Goal: Task Accomplishment & Management: Complete application form

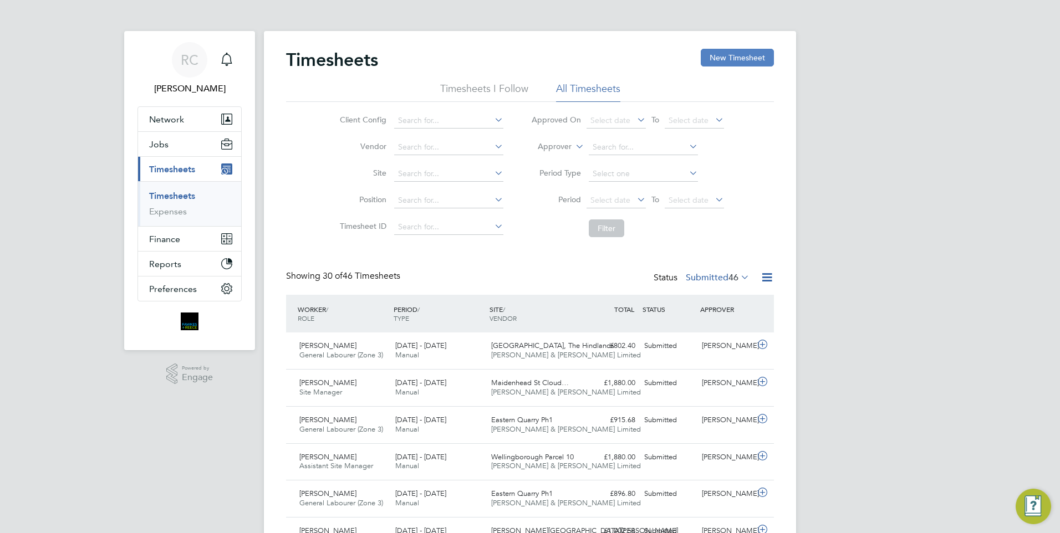
click at [728, 58] on button "New Timesheet" at bounding box center [737, 58] width 73 height 18
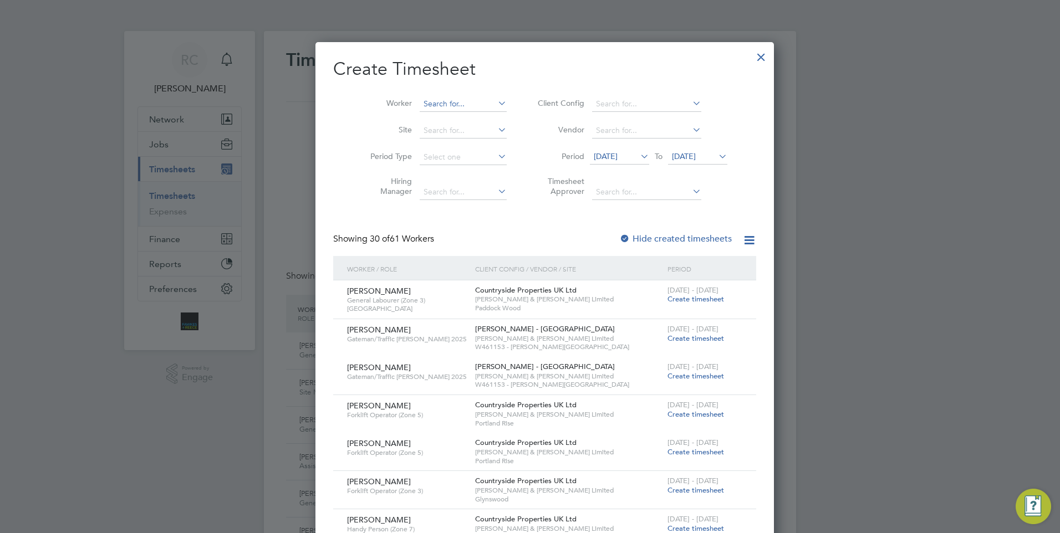
click at [437, 95] on li "Worker" at bounding box center [434, 104] width 172 height 27
click at [446, 100] on input at bounding box center [463, 104] width 87 height 16
click at [472, 114] on b "Offei" at bounding box center [481, 118] width 19 height 9
type input "[PERSON_NAME]"
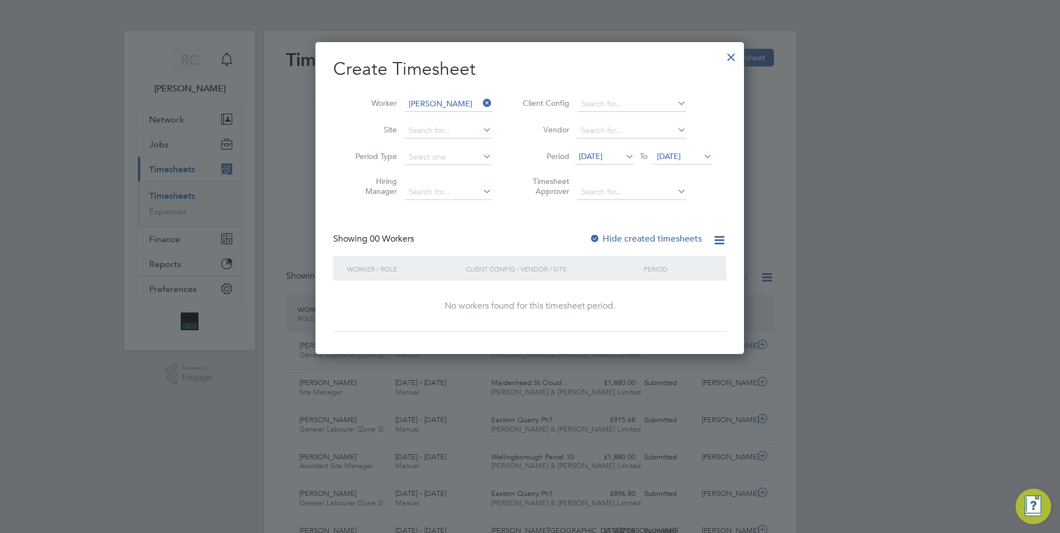
click at [623, 242] on label "Hide created timesheets" at bounding box center [645, 238] width 113 height 11
click at [623, 157] on icon at bounding box center [623, 157] width 0 height 16
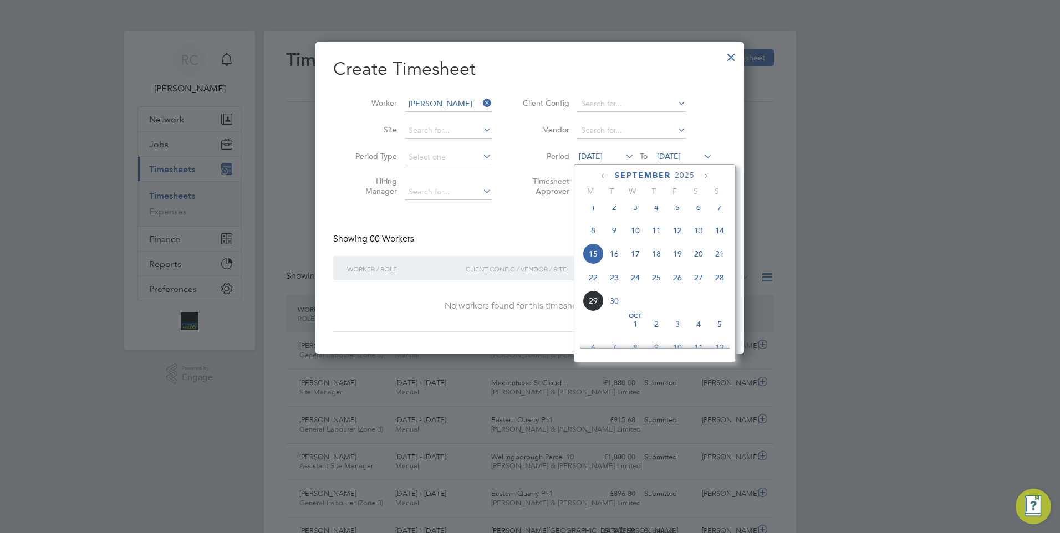
click at [597, 288] on span "22" at bounding box center [593, 277] width 21 height 21
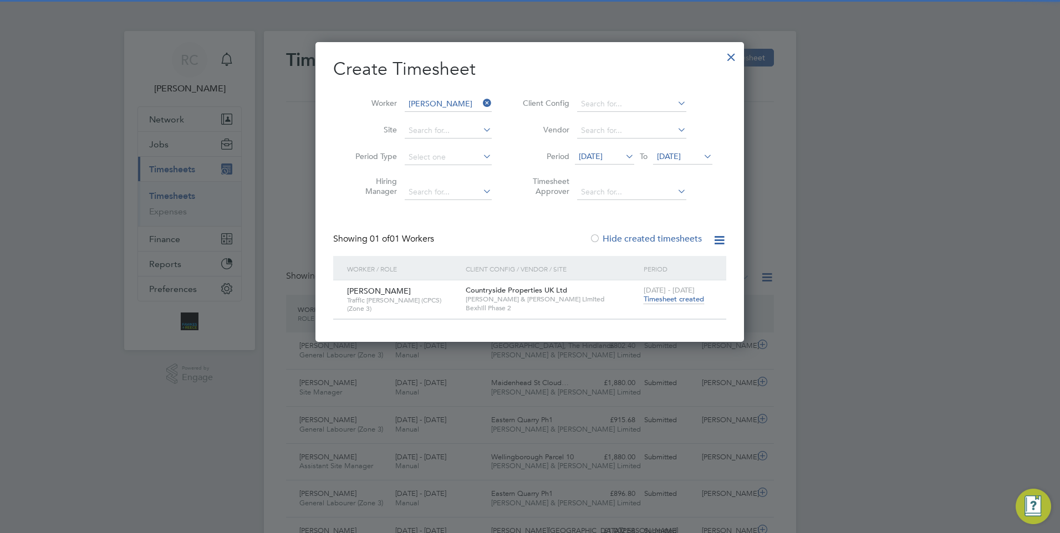
click at [684, 148] on li "Period [DATE] To [DATE]" at bounding box center [616, 157] width 221 height 27
click at [675, 301] on span "Timesheet created" at bounding box center [674, 299] width 60 height 10
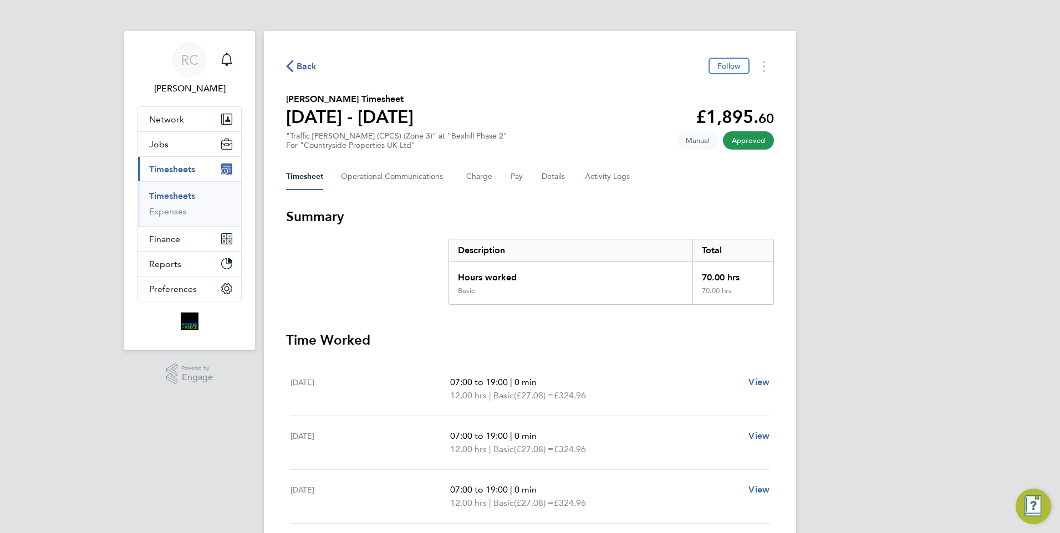
click at [703, 277] on div "70.00 hrs" at bounding box center [733, 274] width 81 height 24
click at [185, 195] on link "Timesheets" at bounding box center [172, 196] width 46 height 11
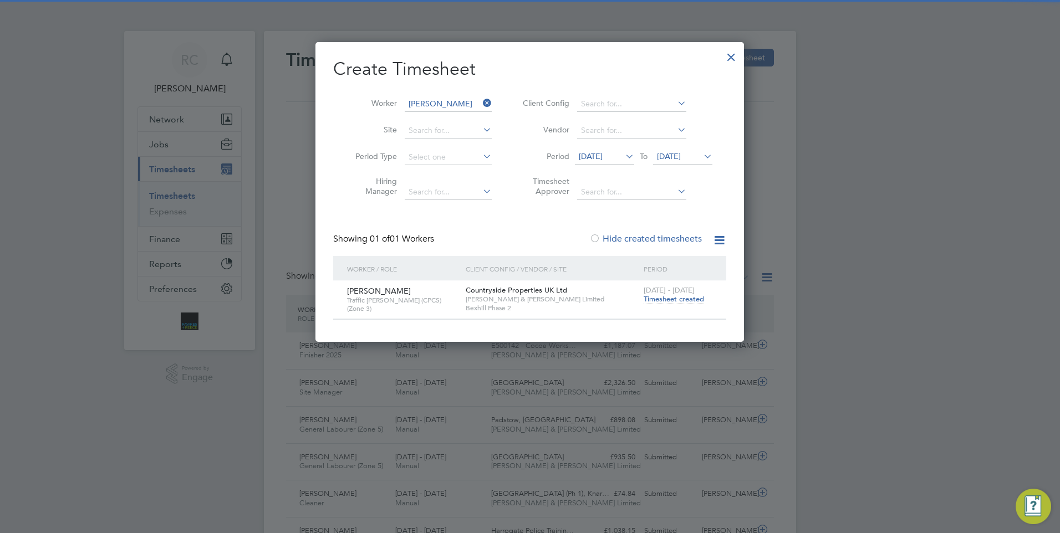
click at [481, 103] on icon at bounding box center [481, 103] width 0 height 16
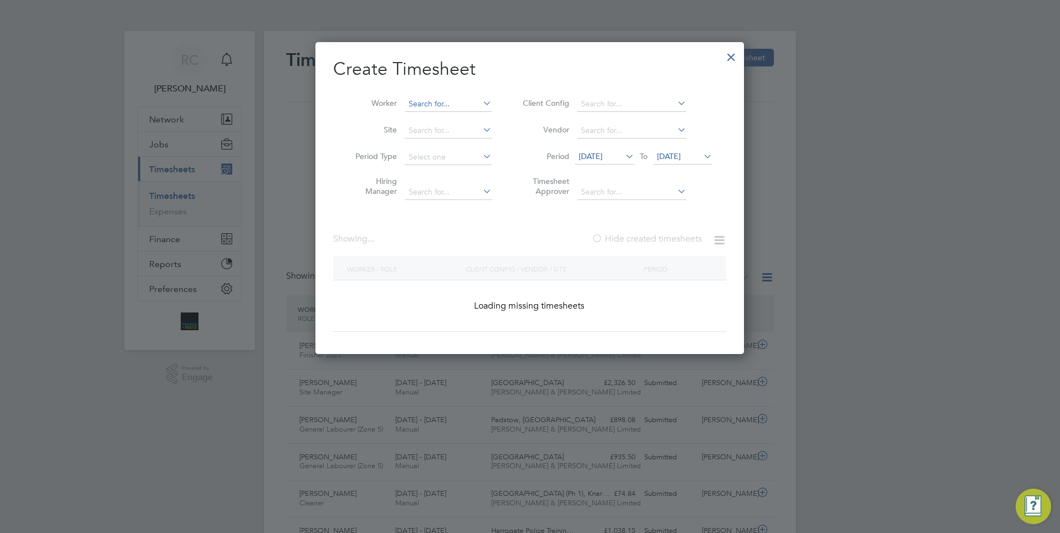
click at [449, 110] on input at bounding box center [448, 104] width 87 height 16
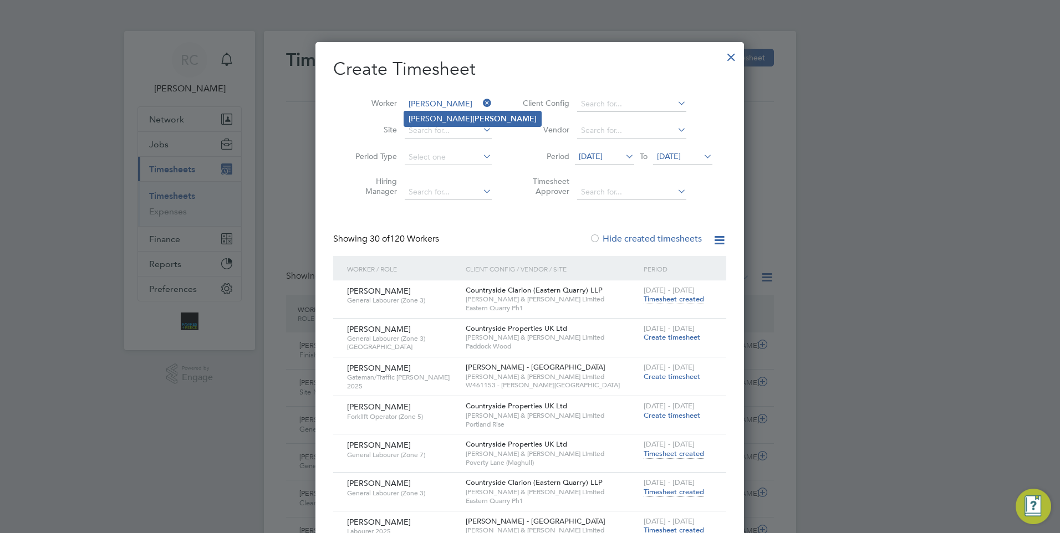
click at [470, 119] on li "[PERSON_NAME]" at bounding box center [472, 118] width 137 height 15
type input "[PERSON_NAME]"
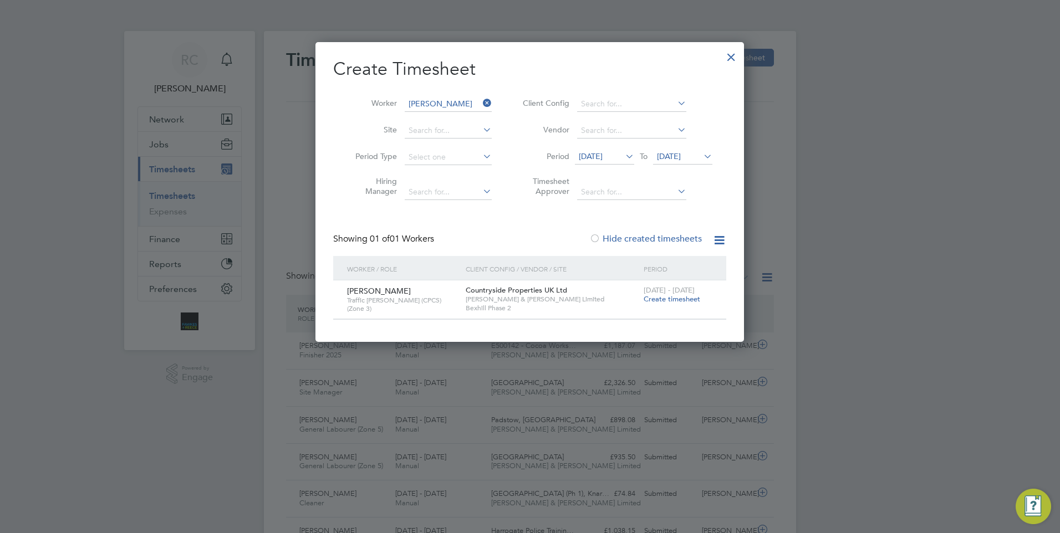
click at [674, 299] on span "Create timesheet" at bounding box center [672, 298] width 57 height 9
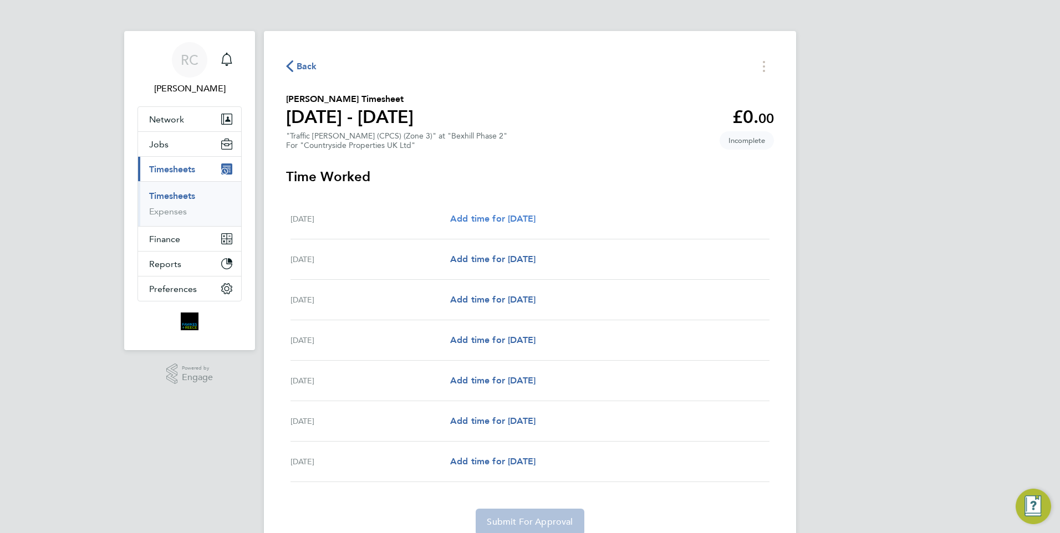
click at [506, 214] on span "Add time for [DATE]" at bounding box center [492, 219] width 85 height 11
select select "30"
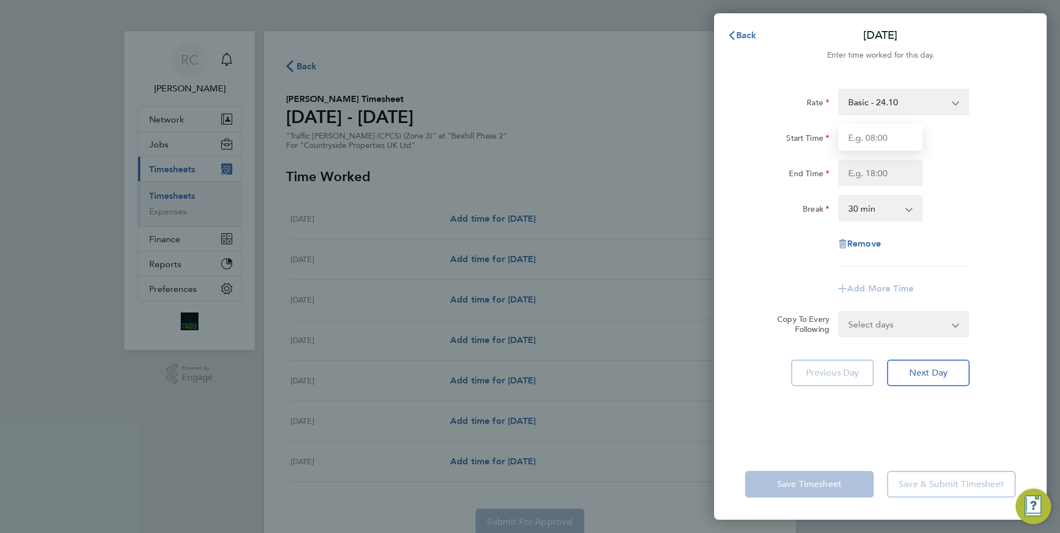
click at [893, 150] on input "Start Time" at bounding box center [880, 137] width 84 height 27
type input "07:30"
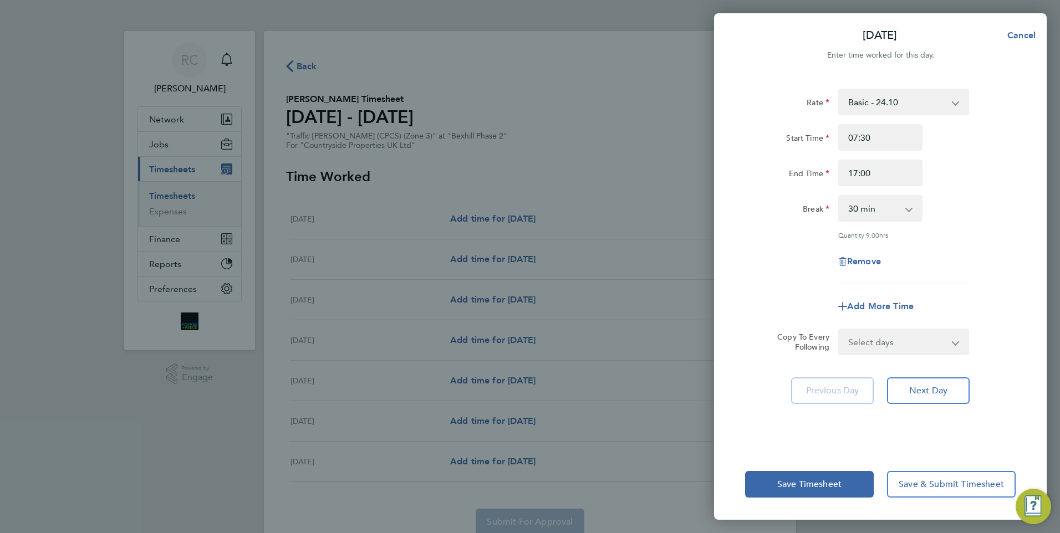
click at [976, 167] on div "End Time 17:00" at bounding box center [880, 173] width 279 height 27
click at [856, 174] on input "17:00" at bounding box center [880, 173] width 84 height 27
click at [857, 175] on input "17:00" at bounding box center [880, 173] width 84 height 27
type input "18:00"
click at [971, 267] on div "Remove" at bounding box center [880, 261] width 279 height 27
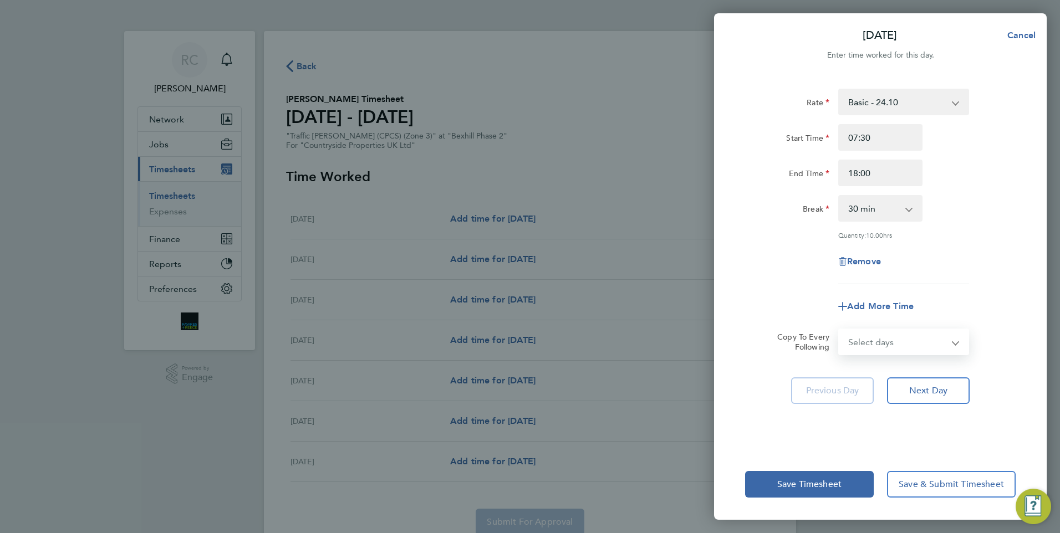
drag, startPoint x: 897, startPoint y: 344, endPoint x: 892, endPoint y: 347, distance: 6.5
click at [897, 344] on select "Select days Day Weekday (Mon-Fri) Weekend (Sat-Sun) [DATE] [DATE] [DATE] [DATE]…" at bounding box center [898, 342] width 116 height 24
select select "WEEKDAY"
click at [840, 330] on select "Select days Day Weekday (Mon-Fri) Weekend (Sat-Sun) [DATE] [DATE] [DATE] [DATE]…" at bounding box center [898, 342] width 116 height 24
select select "[DATE]"
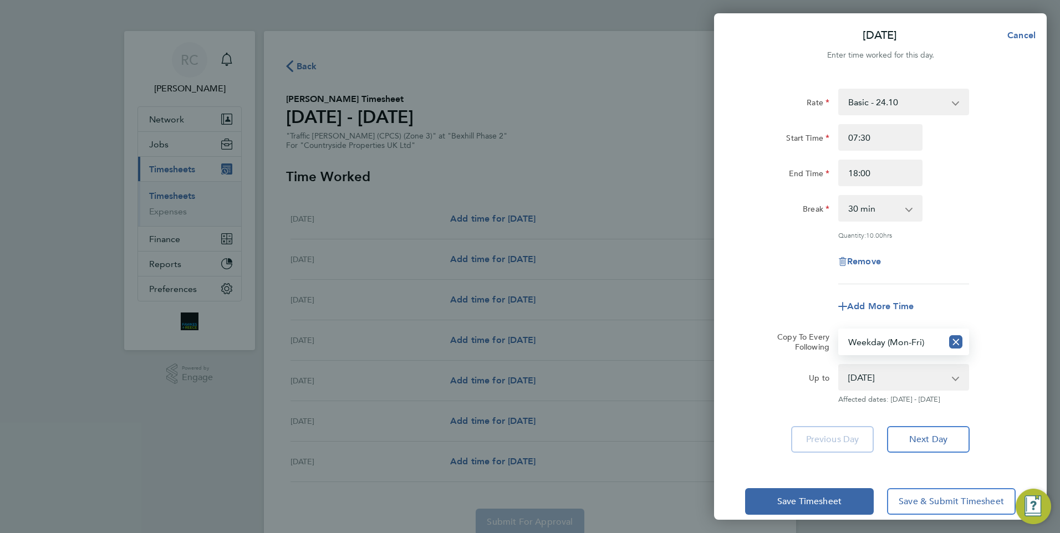
click at [949, 375] on select "[DATE] [DATE] [DATE] [DATE] [DATE] [DATE]" at bounding box center [897, 377] width 115 height 24
click at [1012, 372] on div "Up to [DATE] [DATE] [DATE] [DATE] [DATE] [DATE] Affected dates: [DATE] - [DATE]" at bounding box center [880, 384] width 279 height 40
click at [817, 496] on span "Save Timesheet" at bounding box center [809, 501] width 64 height 11
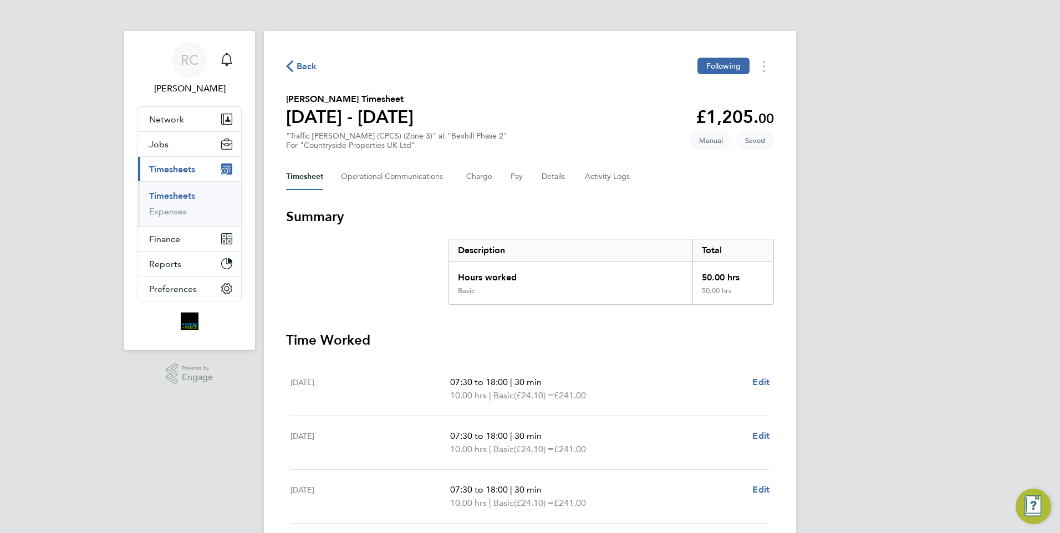
scroll to position [222, 0]
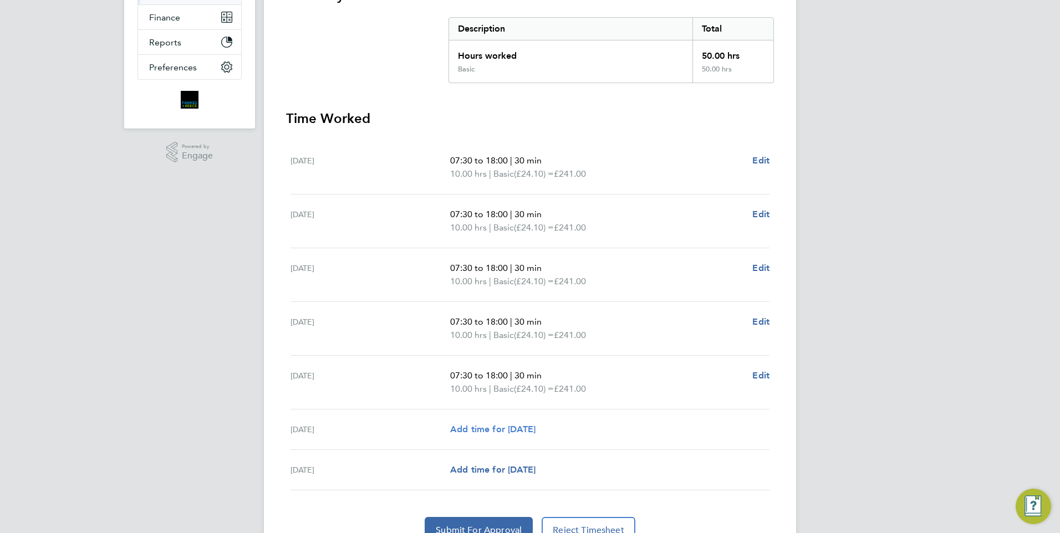
click at [522, 425] on span "Add time for [DATE]" at bounding box center [492, 429] width 85 height 11
select select "30"
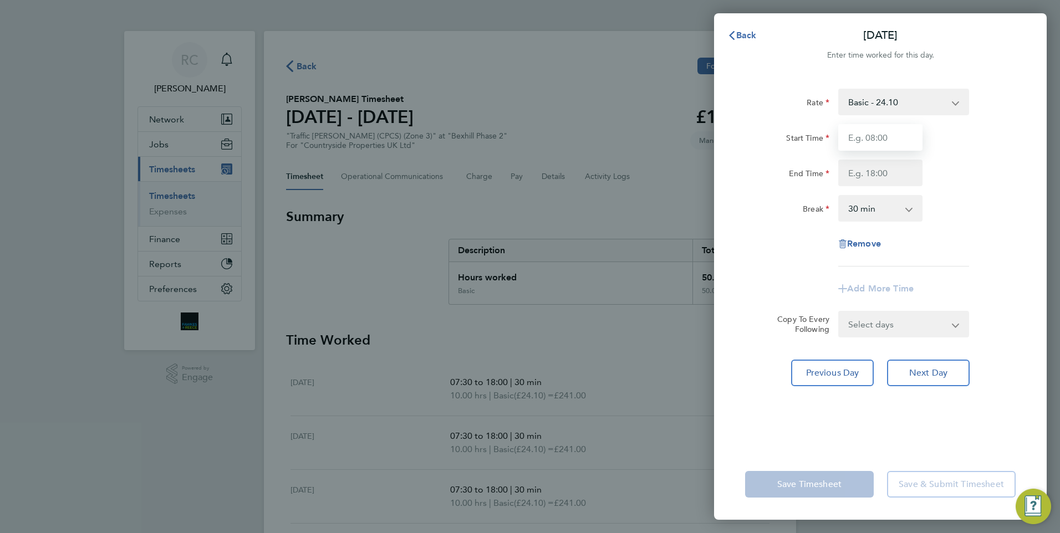
click at [870, 139] on input "Start Time" at bounding box center [880, 137] width 84 height 27
type input "07:30"
type input "18:00"
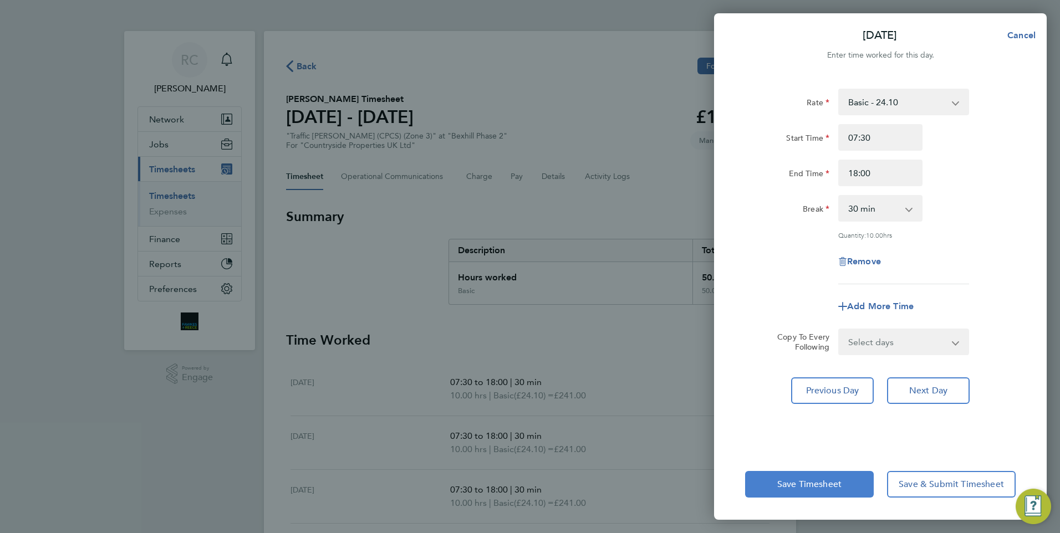
click at [833, 485] on span "Save Timesheet" at bounding box center [809, 484] width 64 height 11
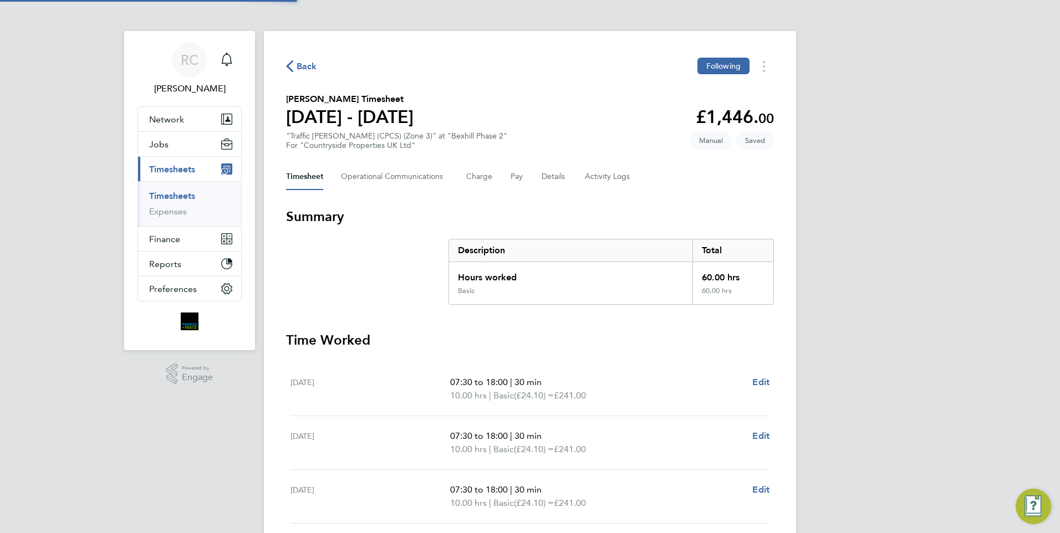
click at [643, 171] on div "Timesheet Operational Communications Charge Pay Details Activity Logs" at bounding box center [530, 177] width 488 height 27
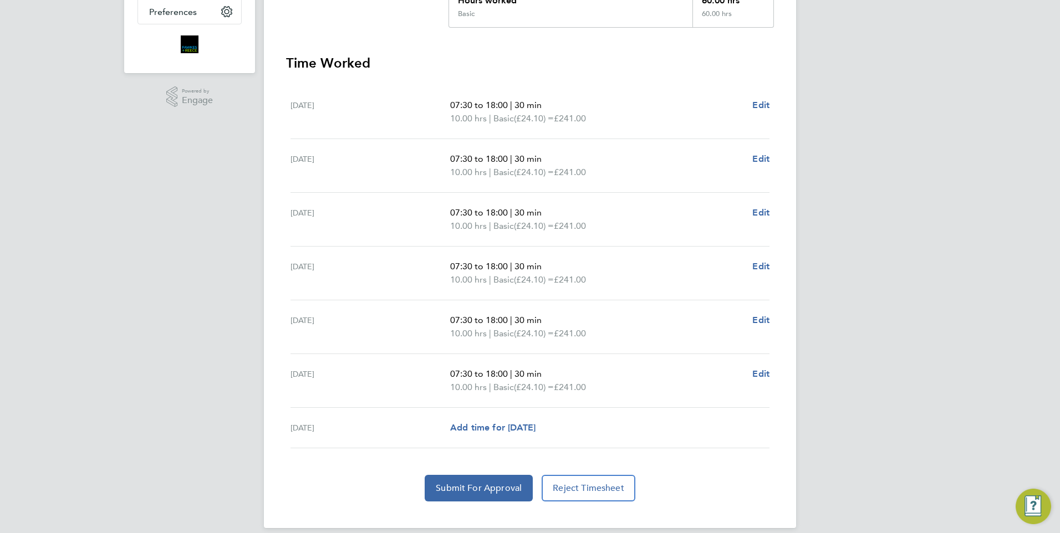
scroll to position [290, 0]
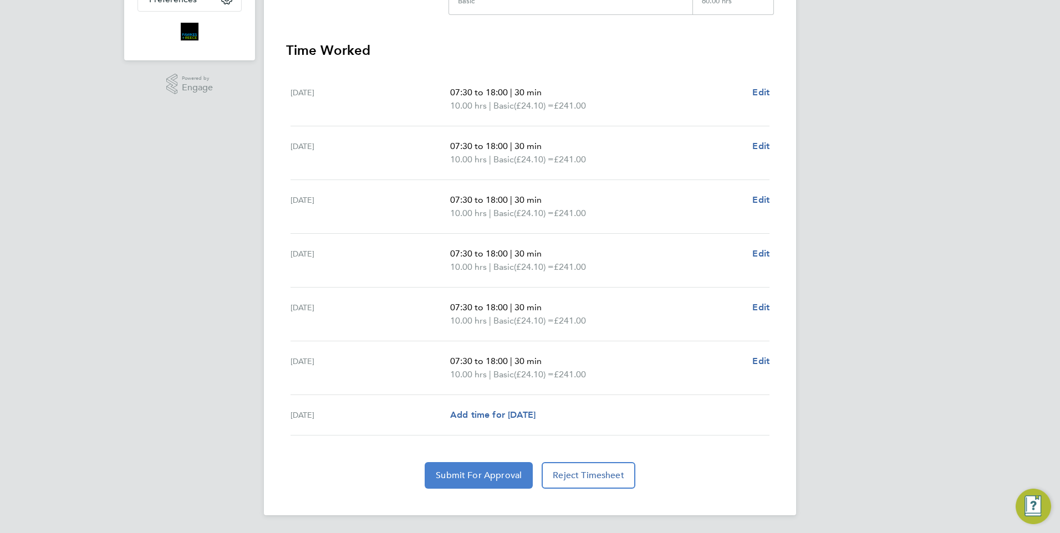
click at [462, 478] on span "Submit For Approval" at bounding box center [479, 475] width 86 height 11
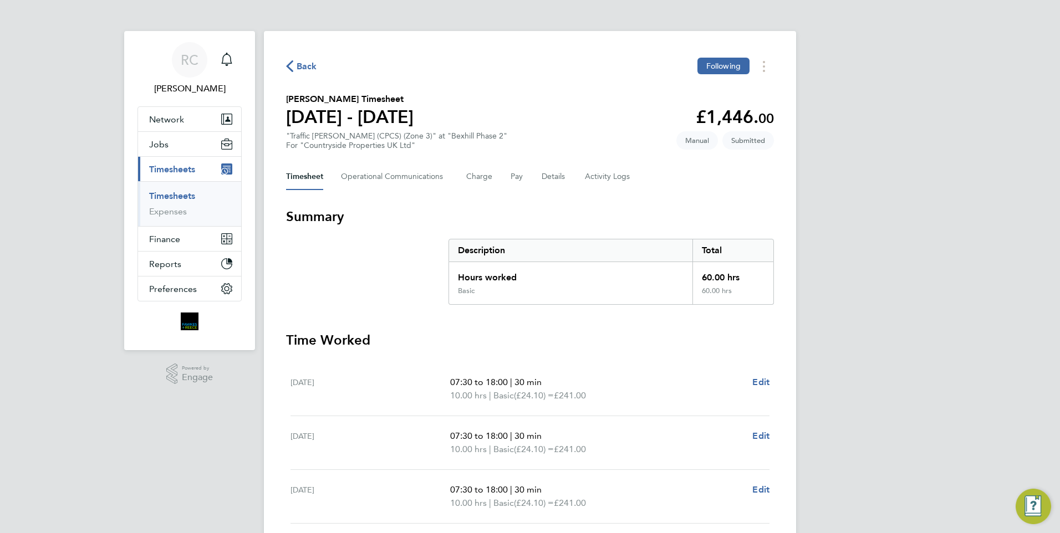
click at [308, 58] on div "Back Following" at bounding box center [530, 66] width 488 height 17
click at [307, 64] on span "Back" at bounding box center [307, 66] width 21 height 13
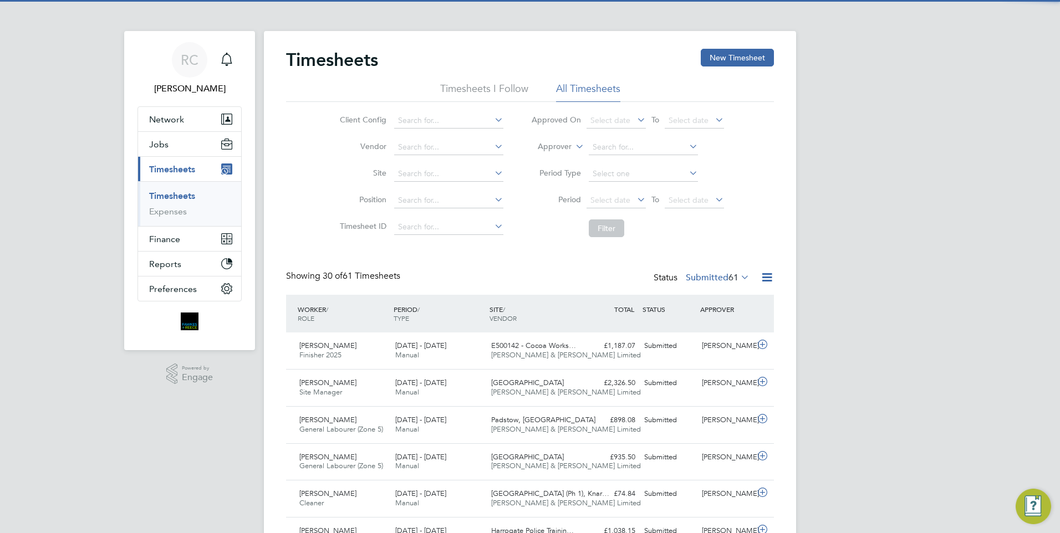
scroll to position [28, 96]
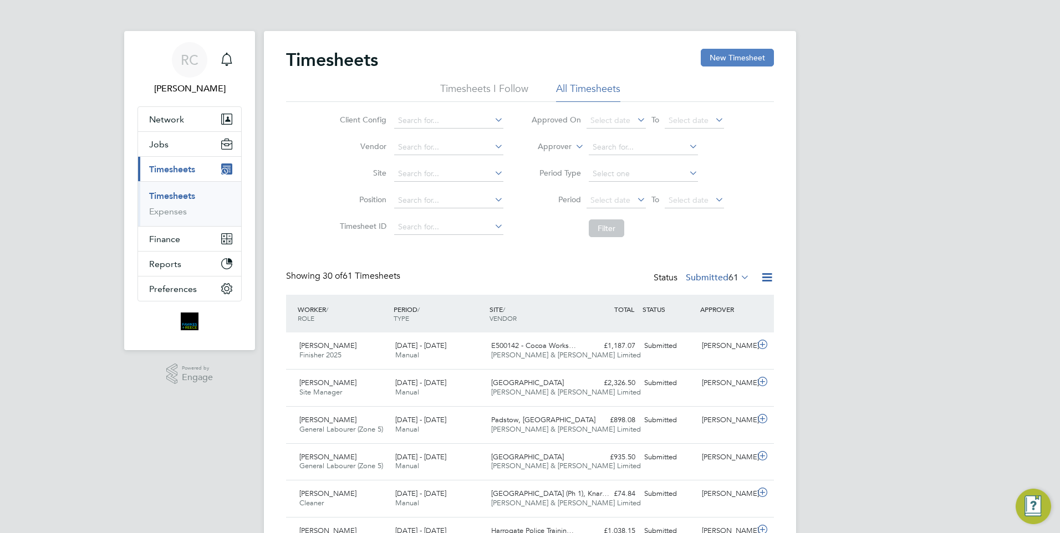
click at [715, 55] on button "New Timesheet" at bounding box center [737, 58] width 73 height 18
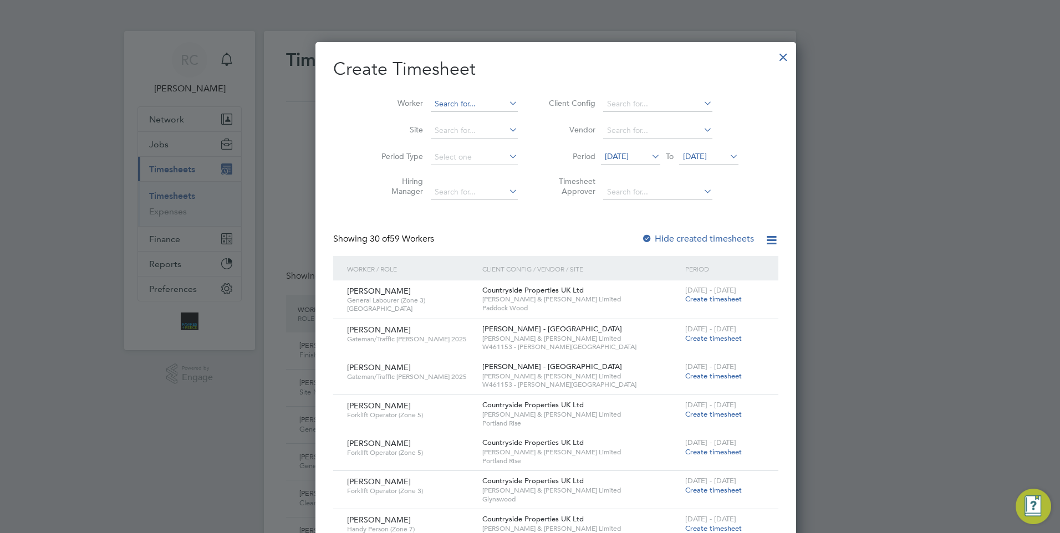
click at [449, 100] on input at bounding box center [474, 104] width 87 height 16
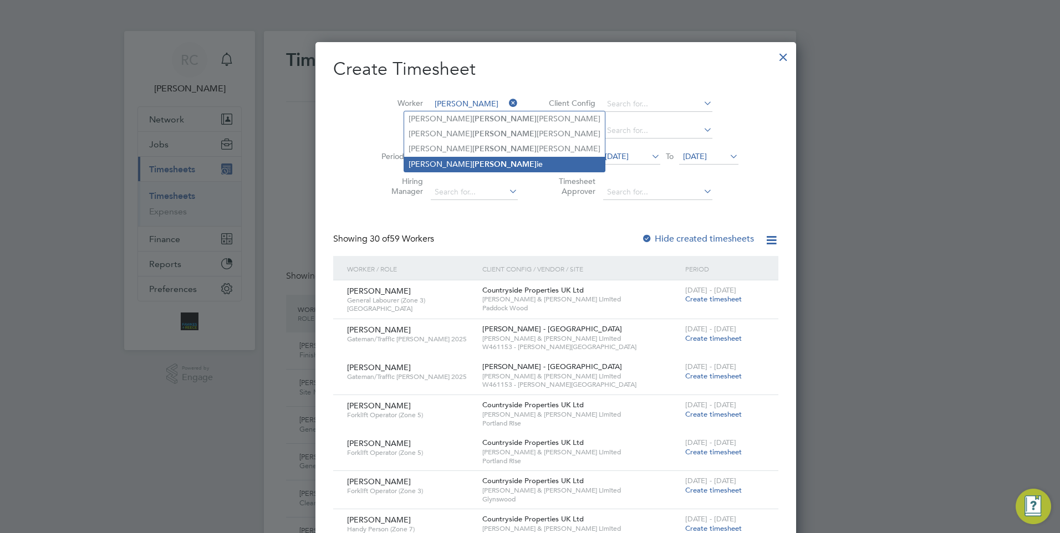
click at [458, 164] on li "[PERSON_NAME] ie" at bounding box center [504, 164] width 201 height 15
type input "[PERSON_NAME]"
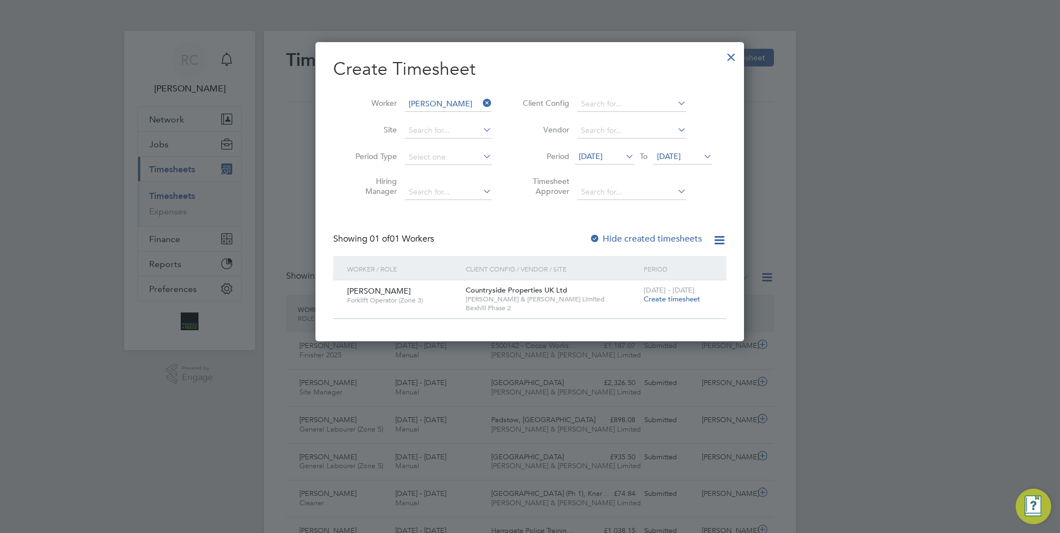
click at [481, 104] on icon at bounding box center [481, 103] width 0 height 16
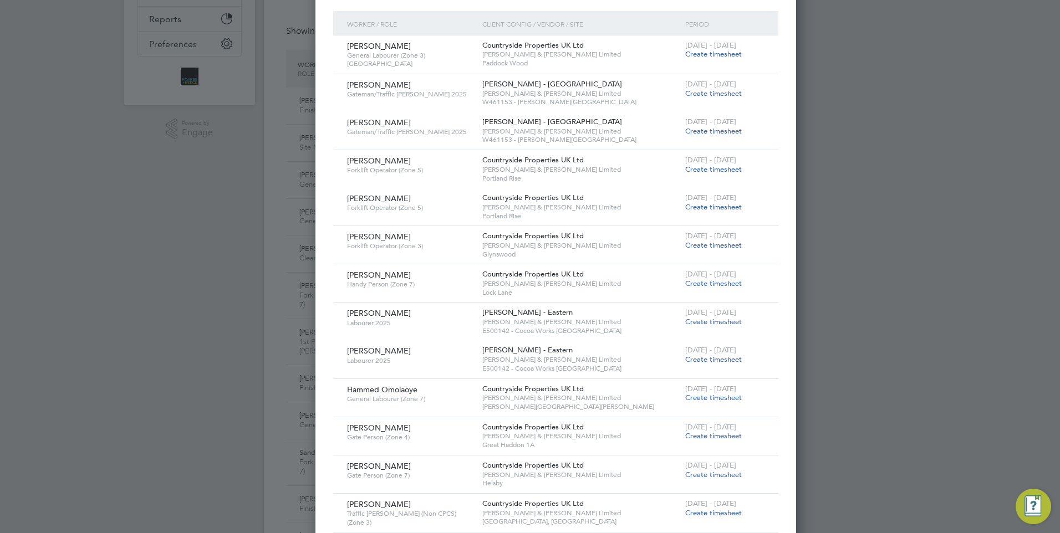
scroll to position [0, 0]
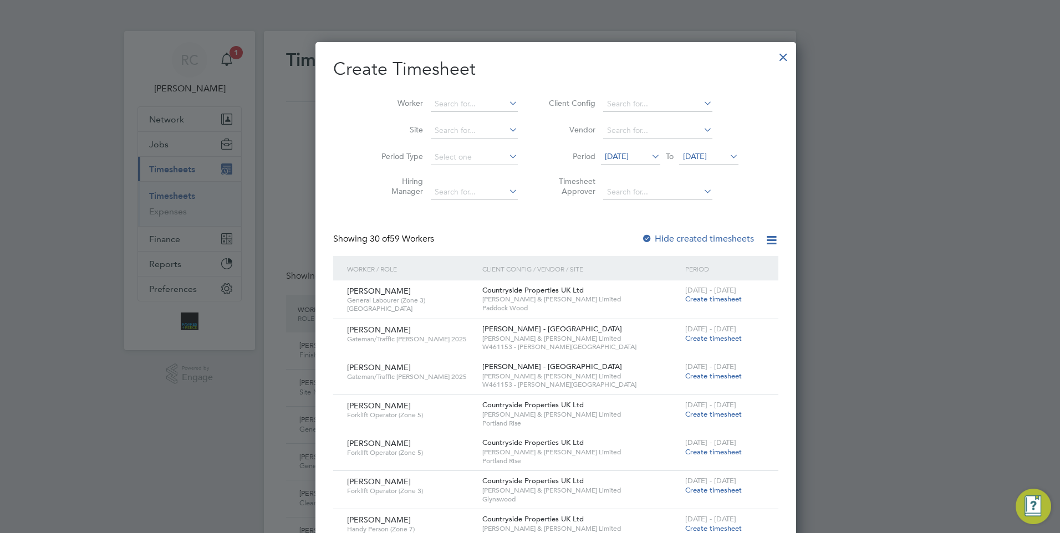
click at [774, 53] on div at bounding box center [784, 54] width 20 height 20
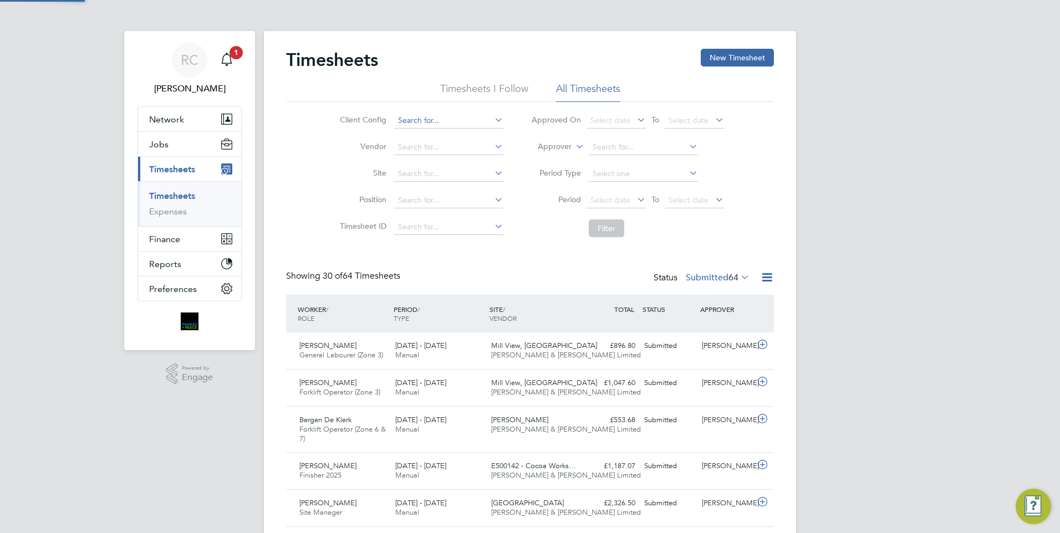
scroll to position [37, 96]
click at [718, 54] on button "New Timesheet" at bounding box center [737, 58] width 73 height 18
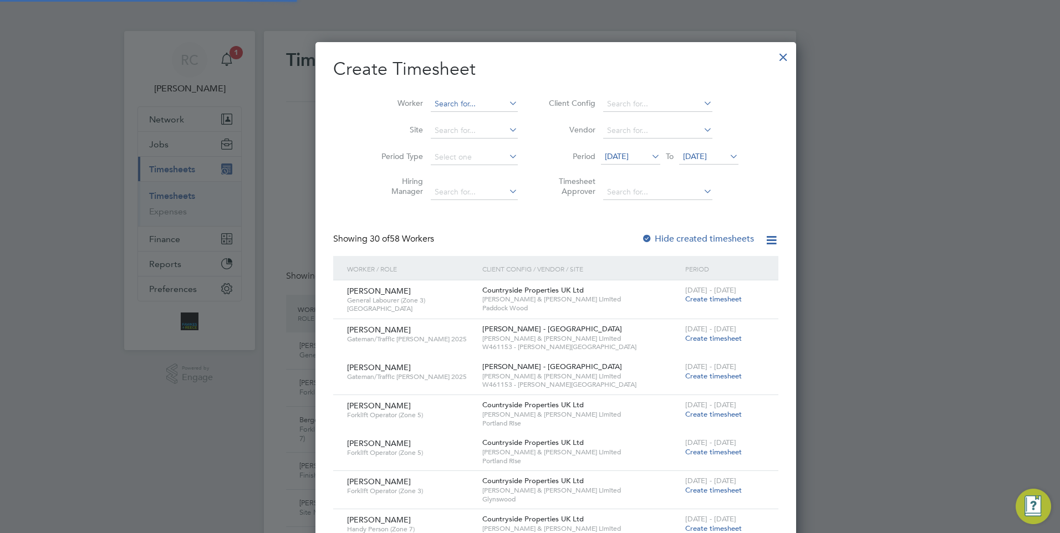
click at [458, 104] on input at bounding box center [474, 104] width 87 height 16
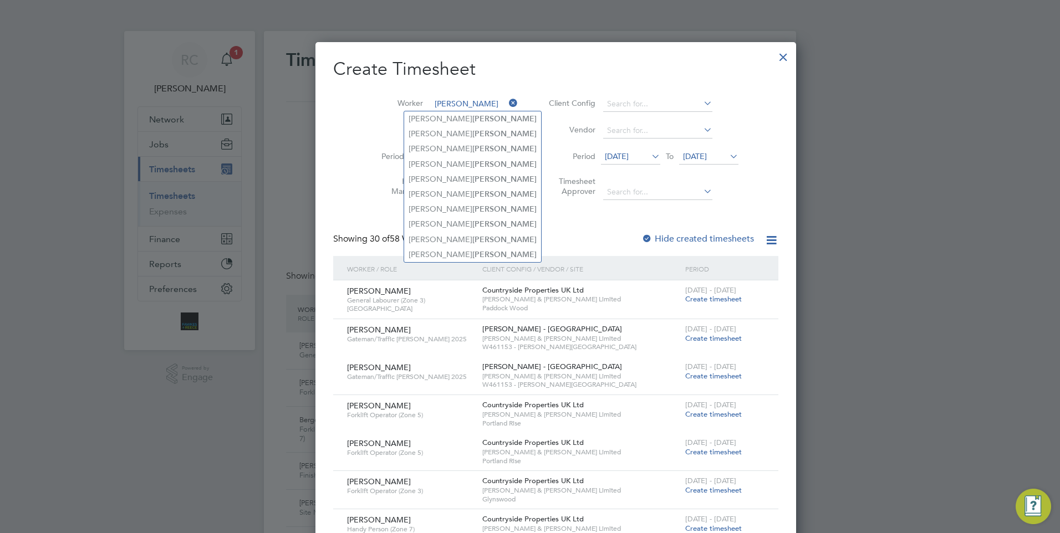
type input "[PERSON_NAME]"
click at [507, 104] on icon at bounding box center [507, 103] width 0 height 16
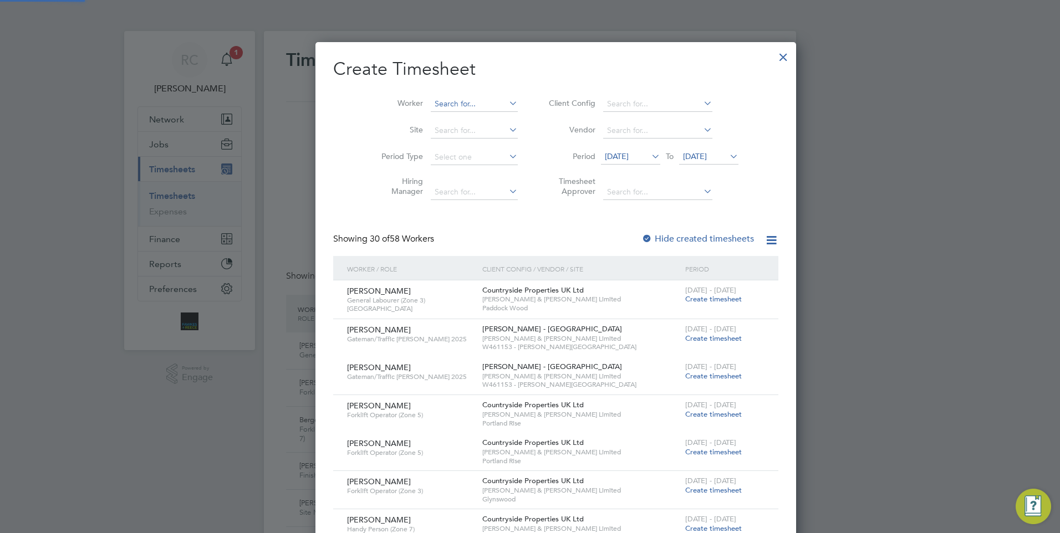
click at [447, 101] on input at bounding box center [474, 104] width 87 height 16
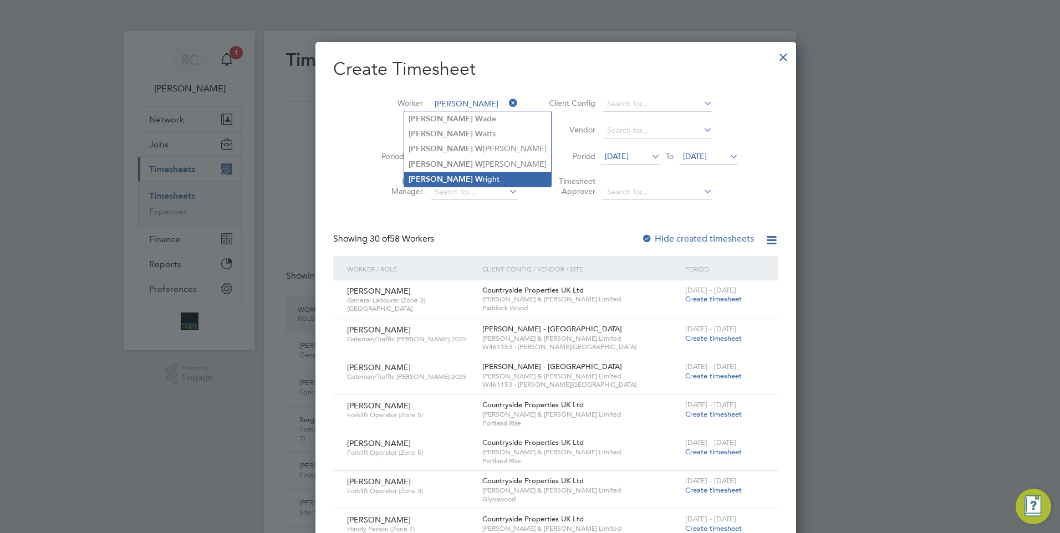
click at [464, 172] on li "[PERSON_NAME] W right" at bounding box center [477, 179] width 147 height 15
type input "[PERSON_NAME]"
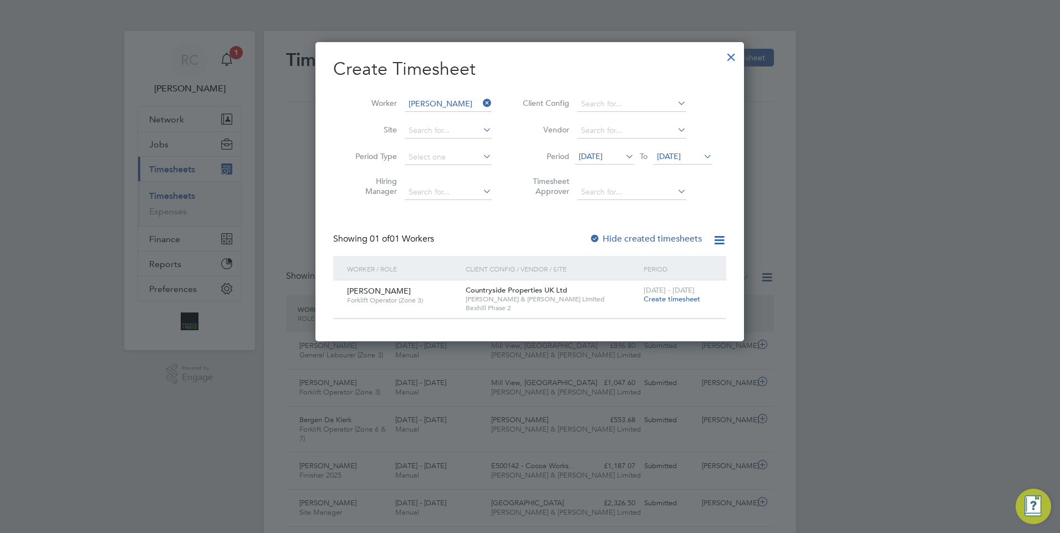
drag, startPoint x: 682, startPoint y: 299, endPoint x: 886, endPoint y: 260, distance: 207.7
click at [680, 299] on span "Create timesheet" at bounding box center [672, 298] width 57 height 9
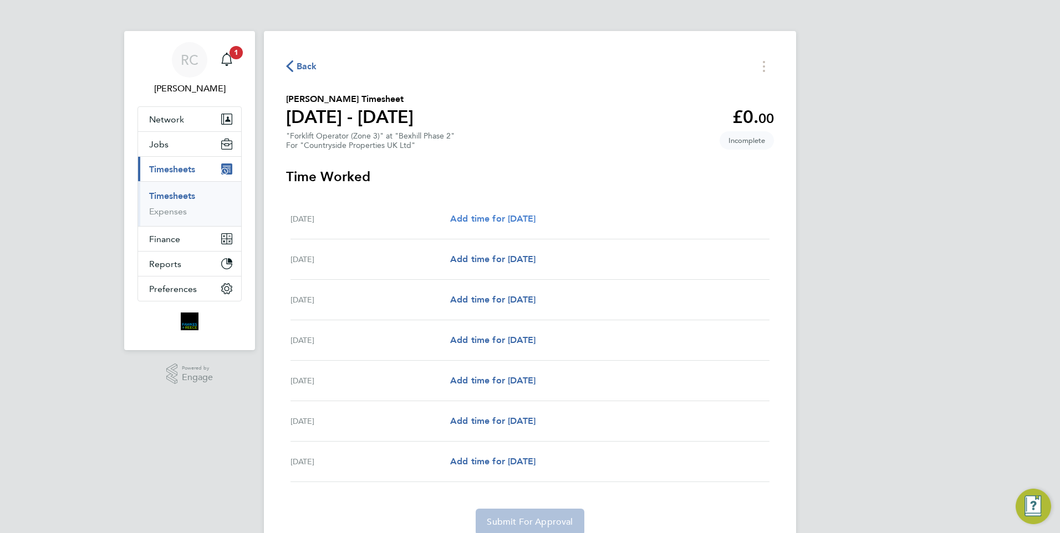
click at [484, 219] on span "Add time for [DATE]" at bounding box center [492, 219] width 85 height 11
select select "30"
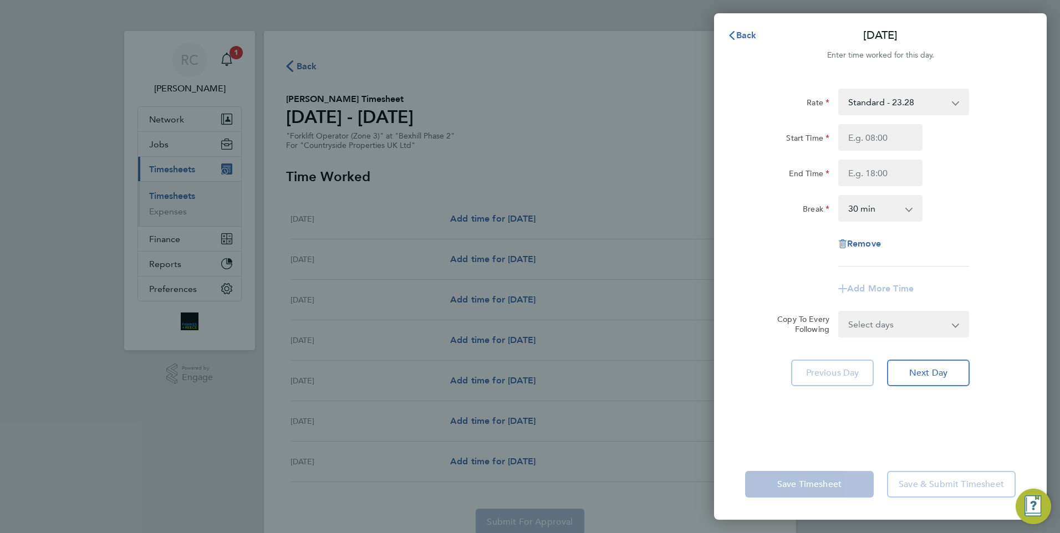
click at [898, 121] on div "Rate Standard - 23.28 Start Time End Time Break 0 min 15 min 30 min 45 min 60 m…" at bounding box center [880, 178] width 271 height 178
click at [897, 135] on input "Start Time" at bounding box center [880, 137] width 84 height 27
type input "07:30"
type input "18:00"
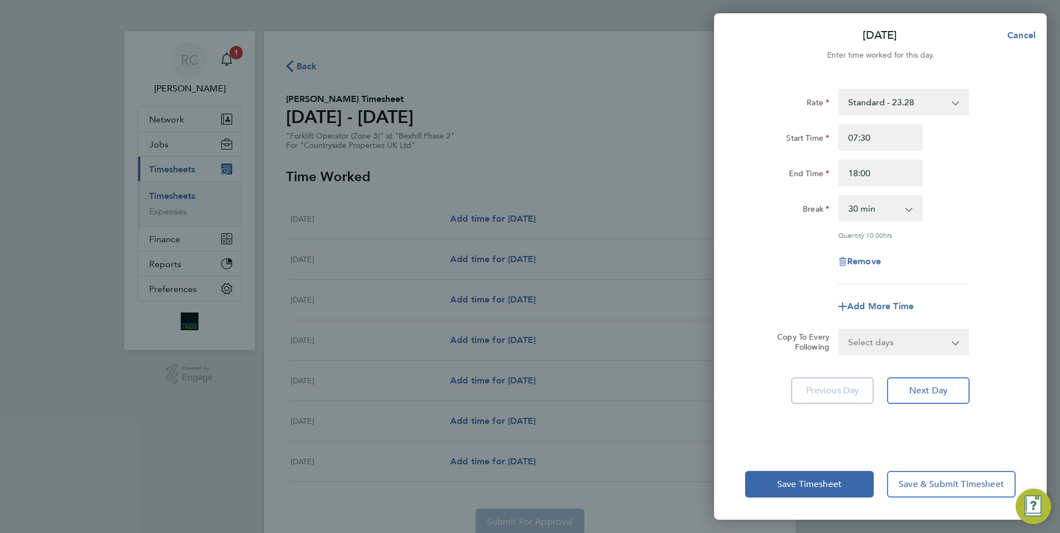
click at [952, 217] on div "Break 0 min 15 min 30 min 45 min 60 min 75 min 90 min" at bounding box center [880, 208] width 279 height 27
click at [875, 342] on select "Select days Day Weekday (Mon-Fri) Weekend (Sat-Sun) [DATE] [DATE] [DATE] [DATE]…" at bounding box center [898, 342] width 116 height 24
select select "WEEKDAY"
click at [840, 330] on select "Select days Day Weekday (Mon-Fri) Weekend (Sat-Sun) [DATE] [DATE] [DATE] [DATE]…" at bounding box center [898, 342] width 116 height 24
select select "[DATE]"
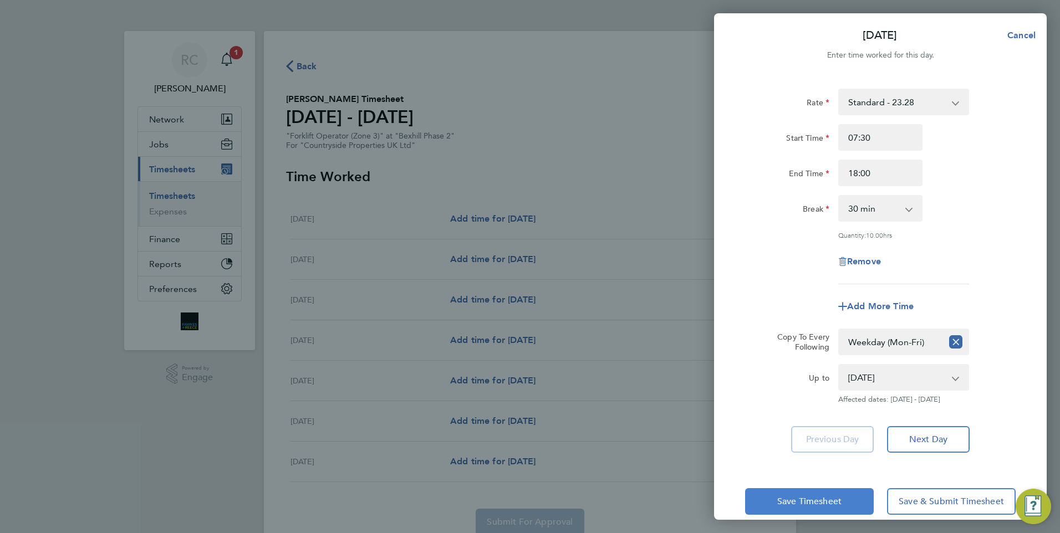
click at [853, 499] on button "Save Timesheet" at bounding box center [809, 502] width 129 height 27
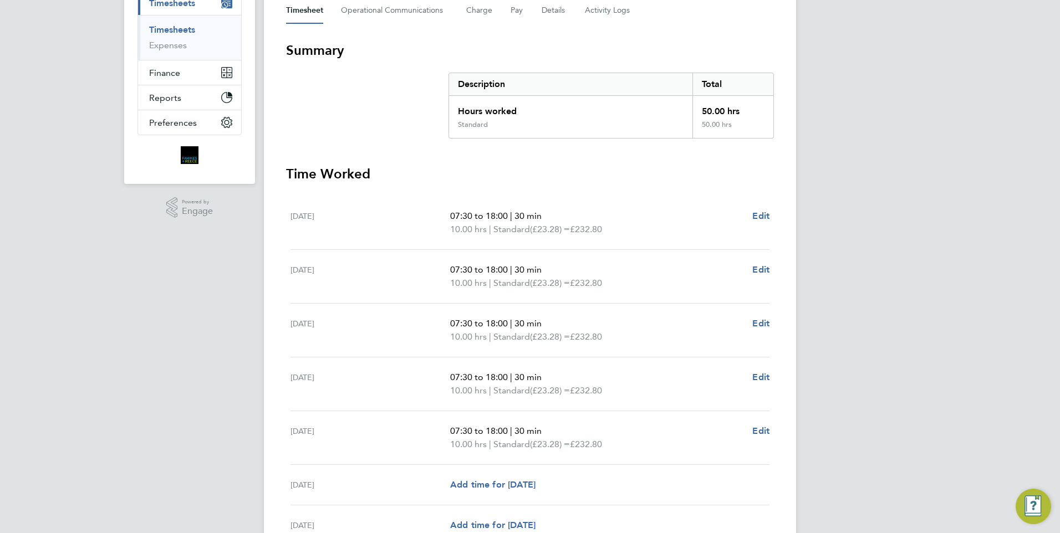
scroll to position [277, 0]
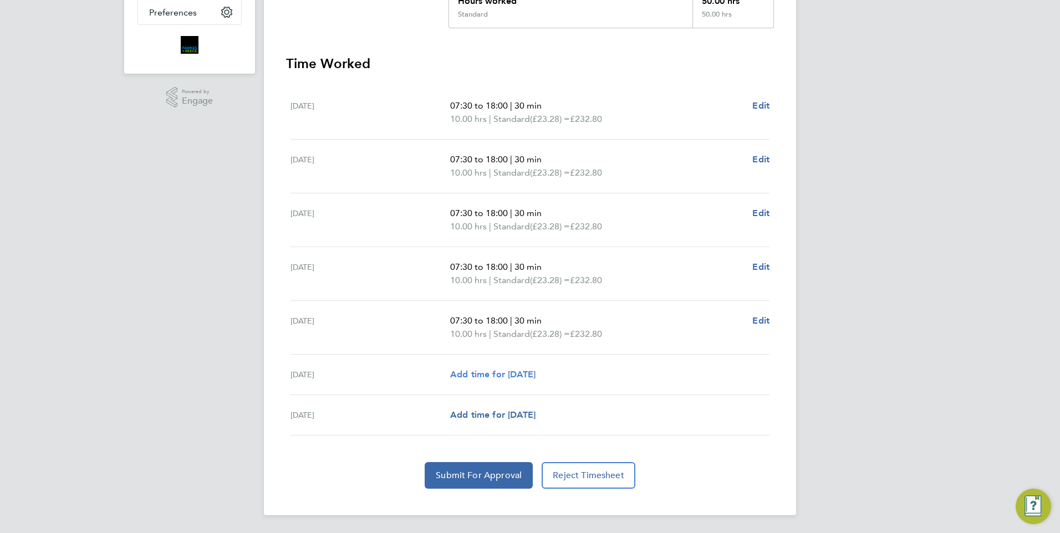
click at [516, 381] on link "Add time for [DATE]" at bounding box center [492, 374] width 85 height 13
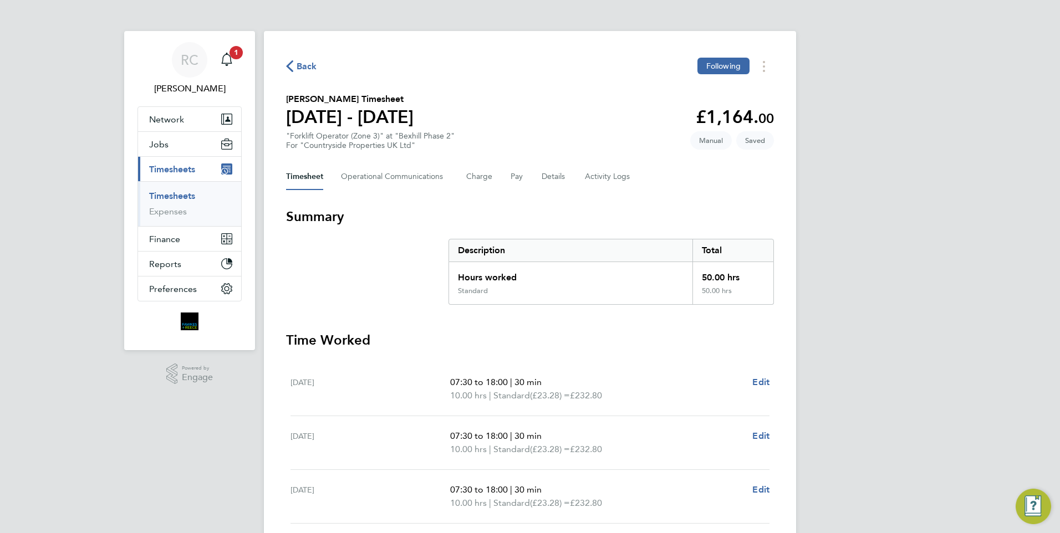
select select "30"
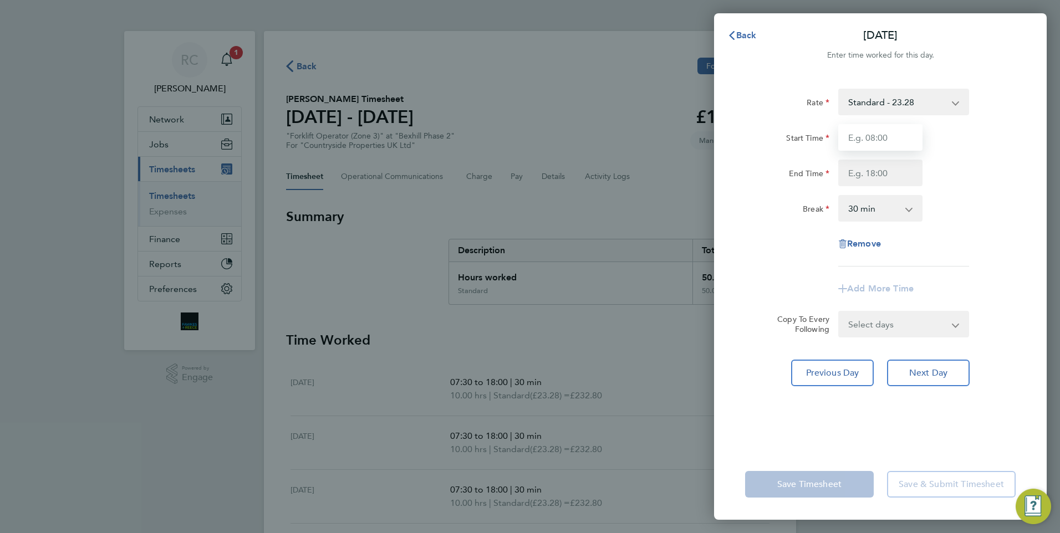
click at [868, 138] on input "Start Time" at bounding box center [880, 137] width 84 height 27
type input "07:30"
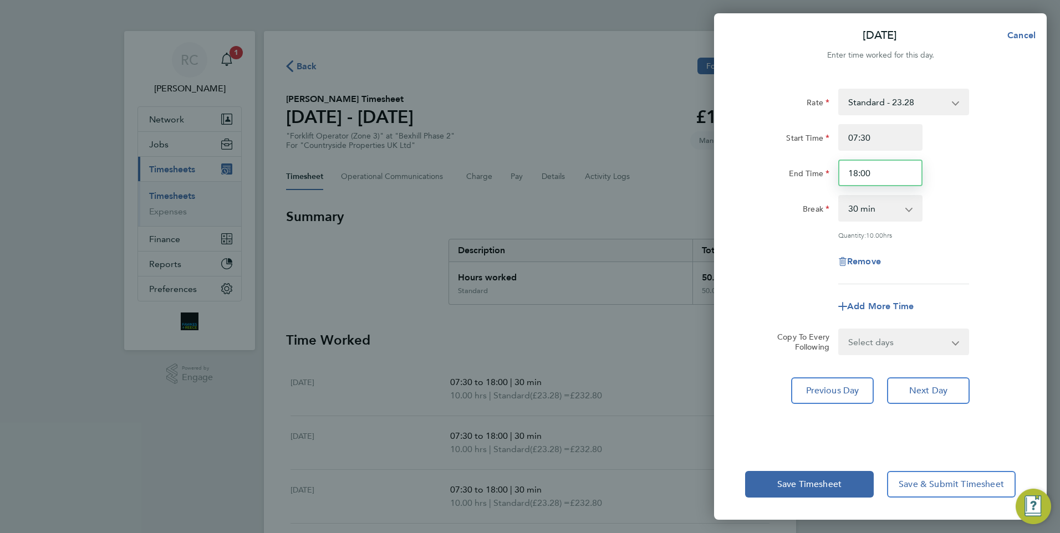
click at [877, 172] on input "18:00" at bounding box center [880, 173] width 84 height 27
type input "14:00"
click at [977, 220] on div "Break 0 min 15 min 30 min 45 min 60 min 75 min 90 min" at bounding box center [880, 208] width 279 height 27
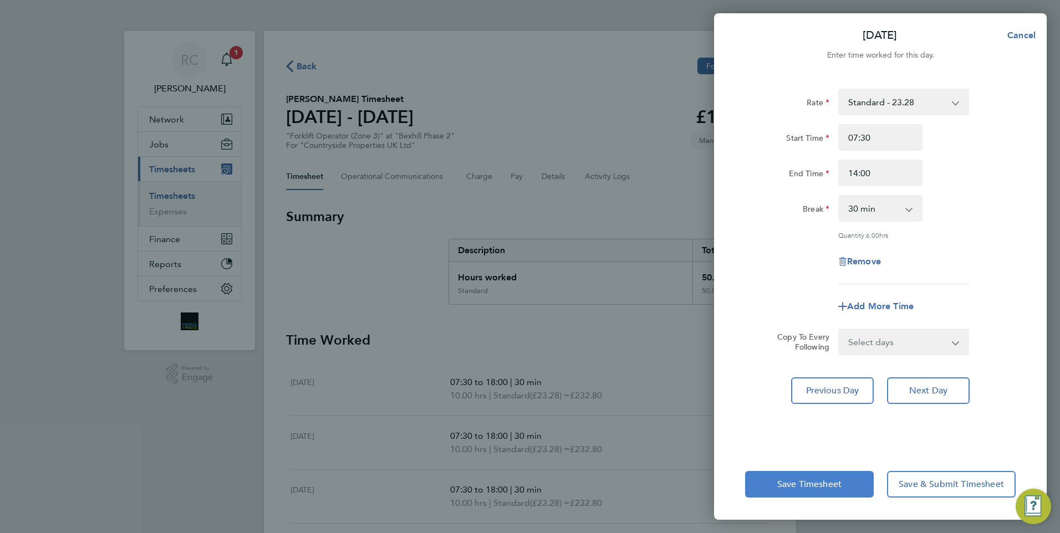
click at [833, 494] on button "Save Timesheet" at bounding box center [809, 484] width 129 height 27
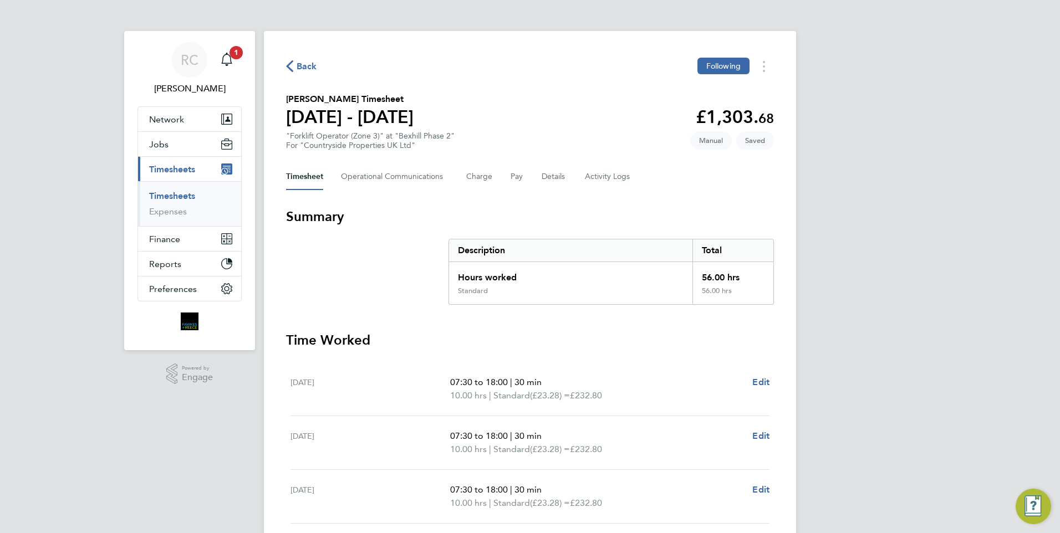
scroll to position [277, 0]
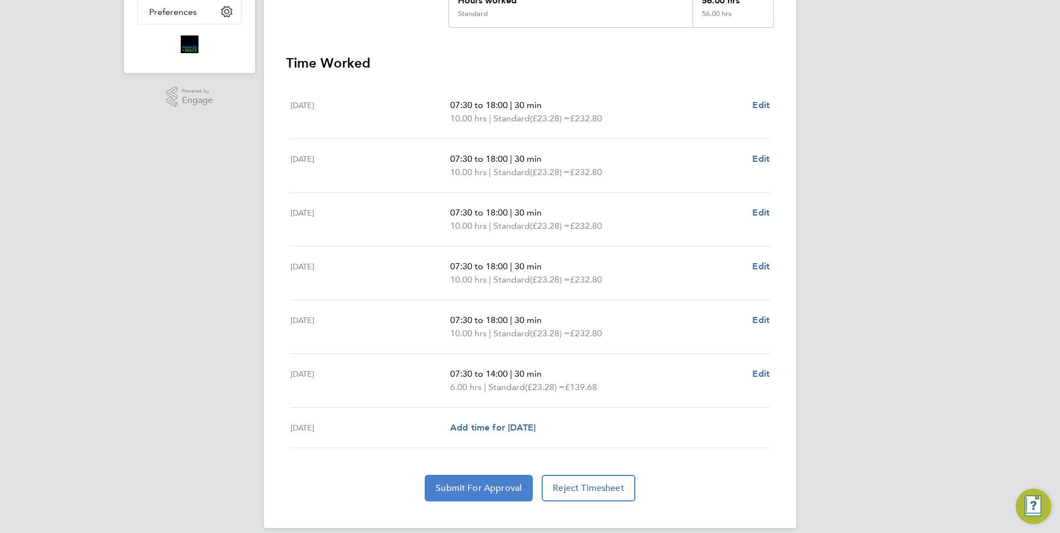
click at [491, 484] on span "Submit For Approval" at bounding box center [479, 488] width 86 height 11
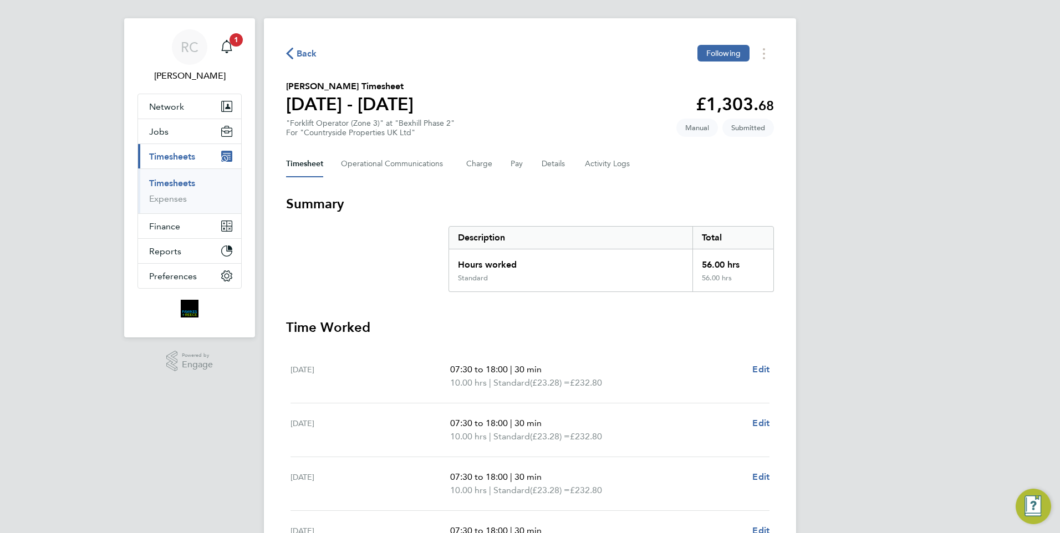
scroll to position [0, 0]
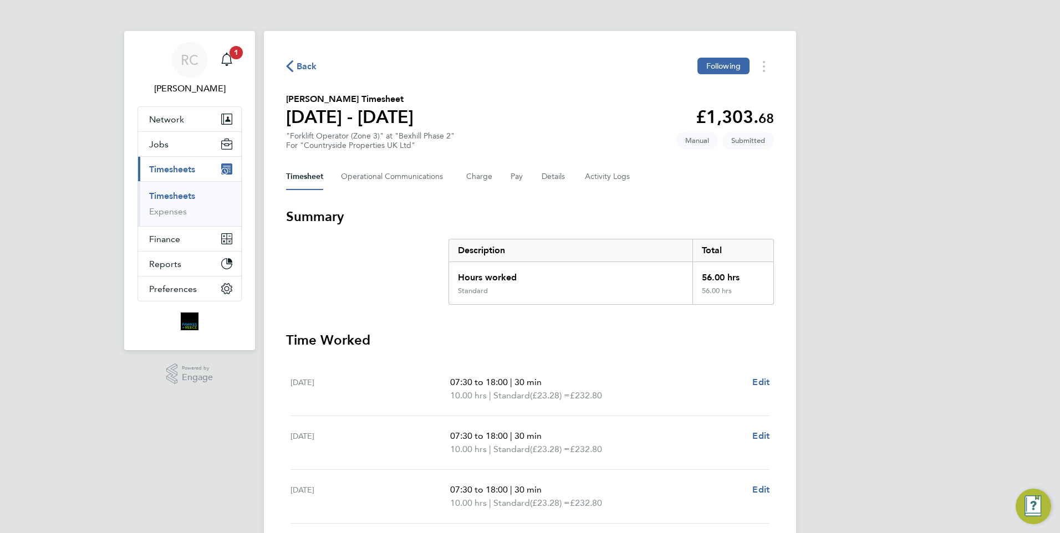
click at [314, 67] on span "Back" at bounding box center [307, 66] width 21 height 13
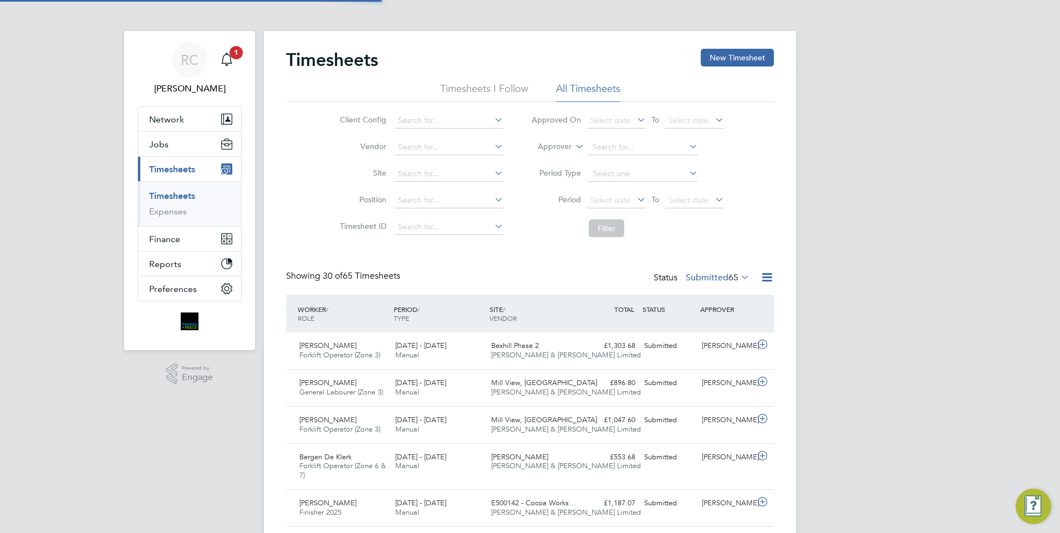
scroll to position [28, 96]
click at [731, 62] on button "New Timesheet" at bounding box center [737, 58] width 73 height 18
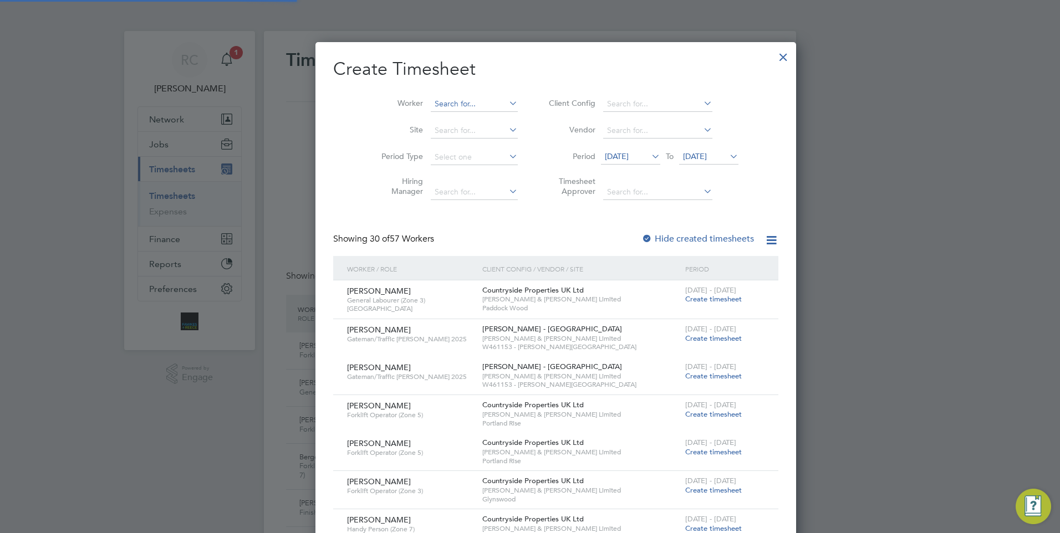
click at [444, 98] on li "Worker" at bounding box center [445, 104] width 172 height 27
click at [444, 100] on input at bounding box center [474, 104] width 87 height 16
type input "[PERSON_NAME]"
click at [472, 164] on b "[PERSON_NAME]" at bounding box center [504, 164] width 64 height 9
type input "[PERSON_NAME]"
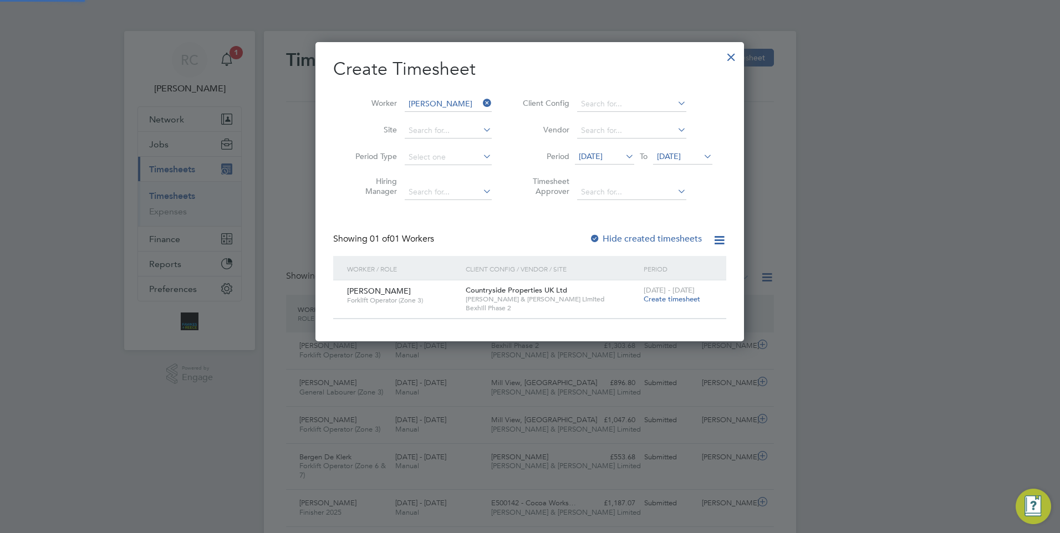
scroll to position [299, 429]
click at [596, 236] on div at bounding box center [594, 239] width 11 height 11
click at [658, 298] on span "Create timesheet" at bounding box center [672, 298] width 57 height 9
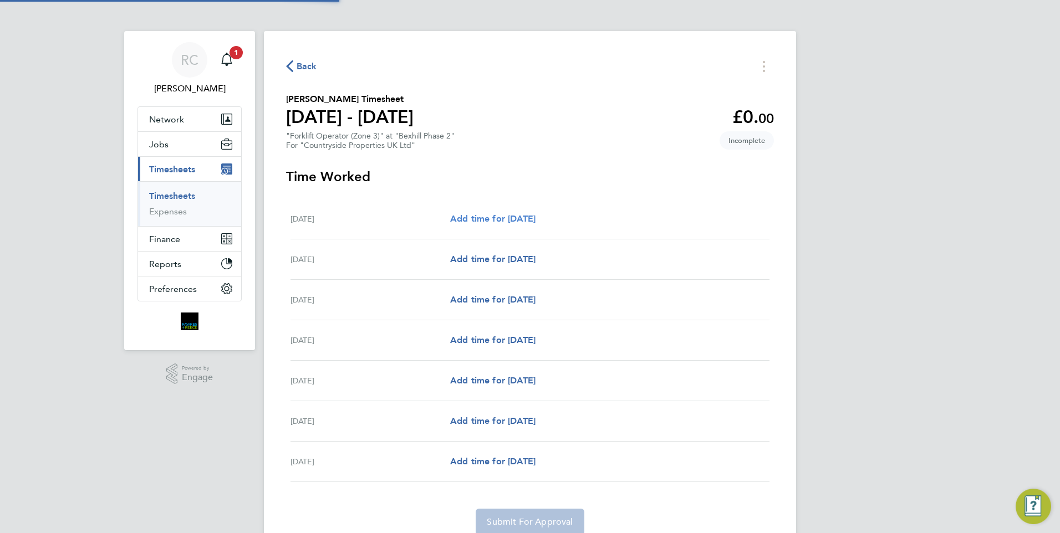
click at [509, 214] on span "Add time for [DATE]" at bounding box center [492, 219] width 85 height 11
select select "30"
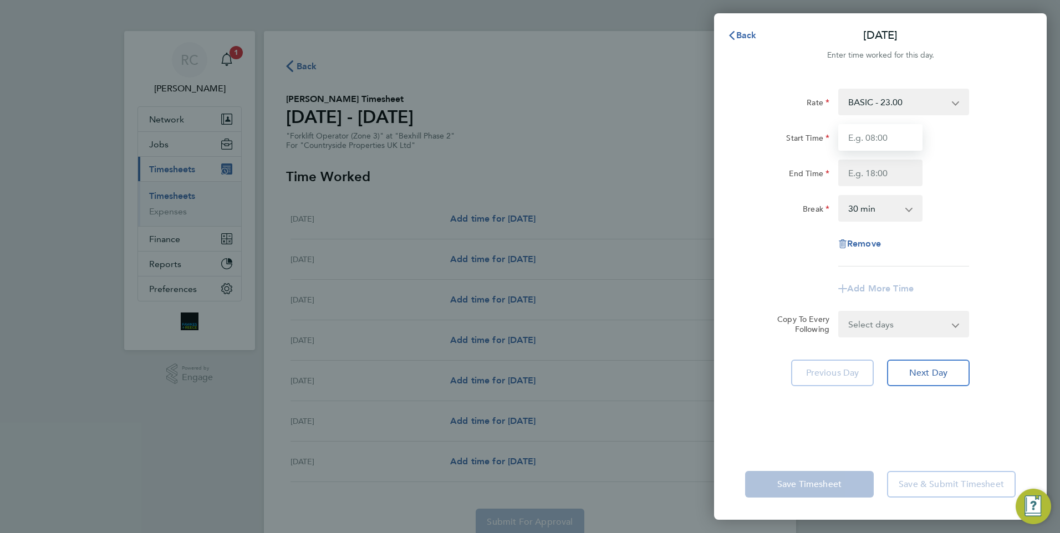
click at [883, 143] on input "Start Time" at bounding box center [880, 137] width 84 height 27
type input "07:30"
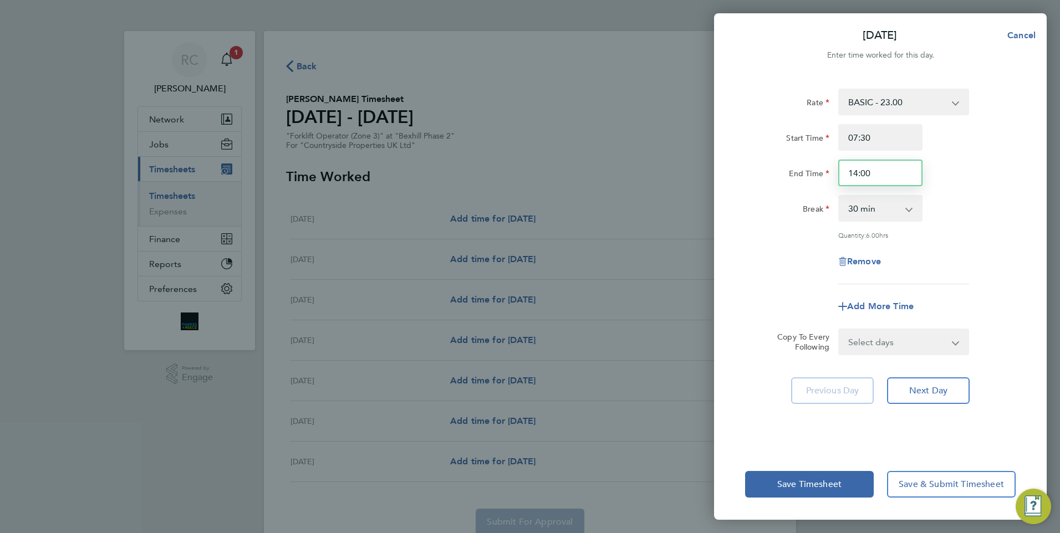
click at [873, 172] on input "14:00" at bounding box center [880, 173] width 84 height 27
click at [857, 176] on input "14:00" at bounding box center [880, 173] width 84 height 27
type input "17:00"
click at [959, 159] on div "Start Time 07:30 End Time 17:00" at bounding box center [880, 155] width 279 height 62
drag, startPoint x: 883, startPoint y: 343, endPoint x: 878, endPoint y: 348, distance: 7.5
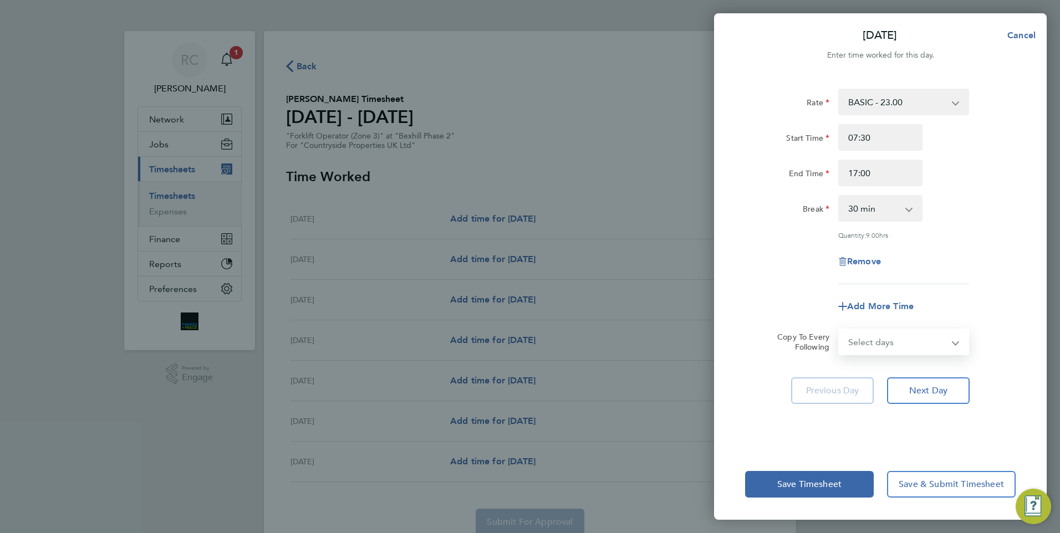
click at [883, 343] on select "Select days Day Weekday (Mon-Fri) Weekend (Sat-Sun) [DATE] [DATE] [DATE] [DATE]…" at bounding box center [898, 342] width 116 height 24
select select "WEEKDAY"
click at [840, 330] on select "Select days Day Weekday (Mon-Fri) Weekend (Sat-Sun) [DATE] [DATE] [DATE] [DATE]…" at bounding box center [898, 342] width 116 height 24
select select "[DATE]"
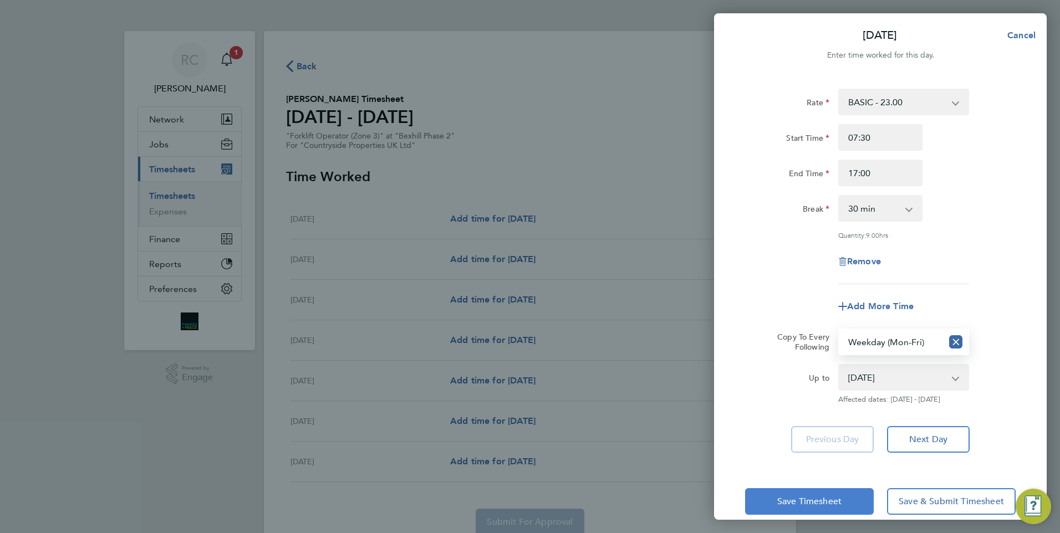
click at [825, 509] on button "Save Timesheet" at bounding box center [809, 502] width 129 height 27
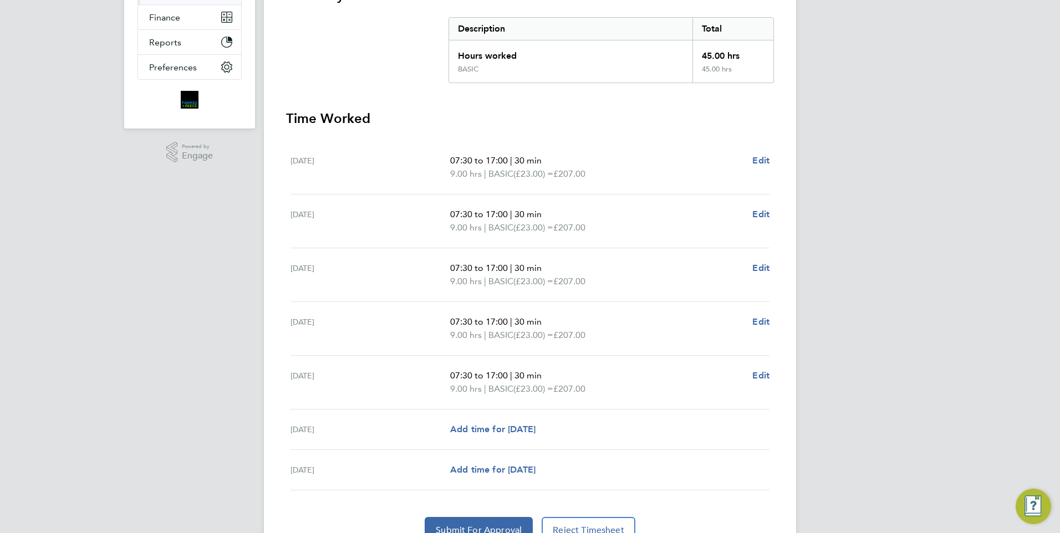
scroll to position [277, 0]
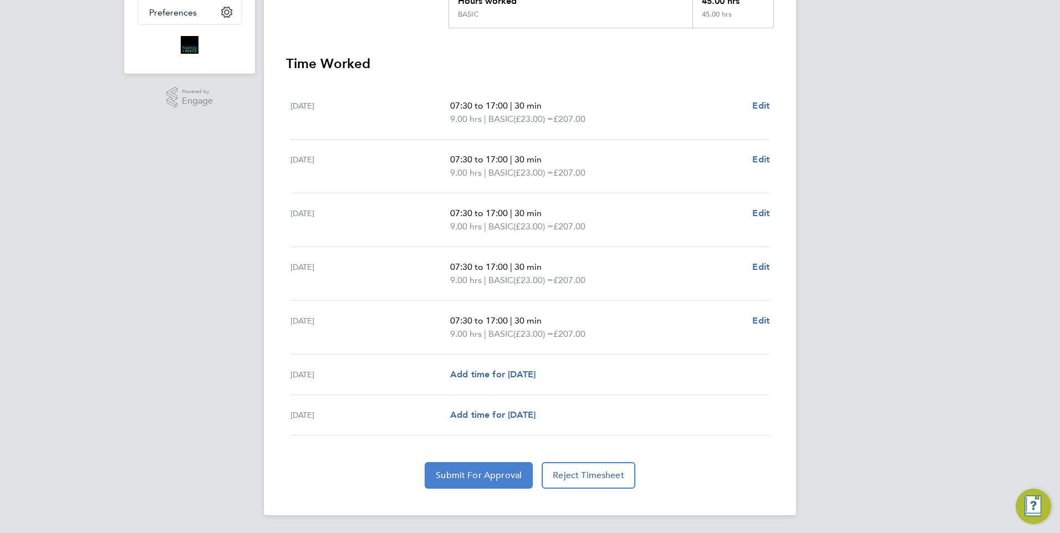
click at [462, 469] on button "Submit For Approval" at bounding box center [479, 475] width 108 height 27
